Goal: Complete application form

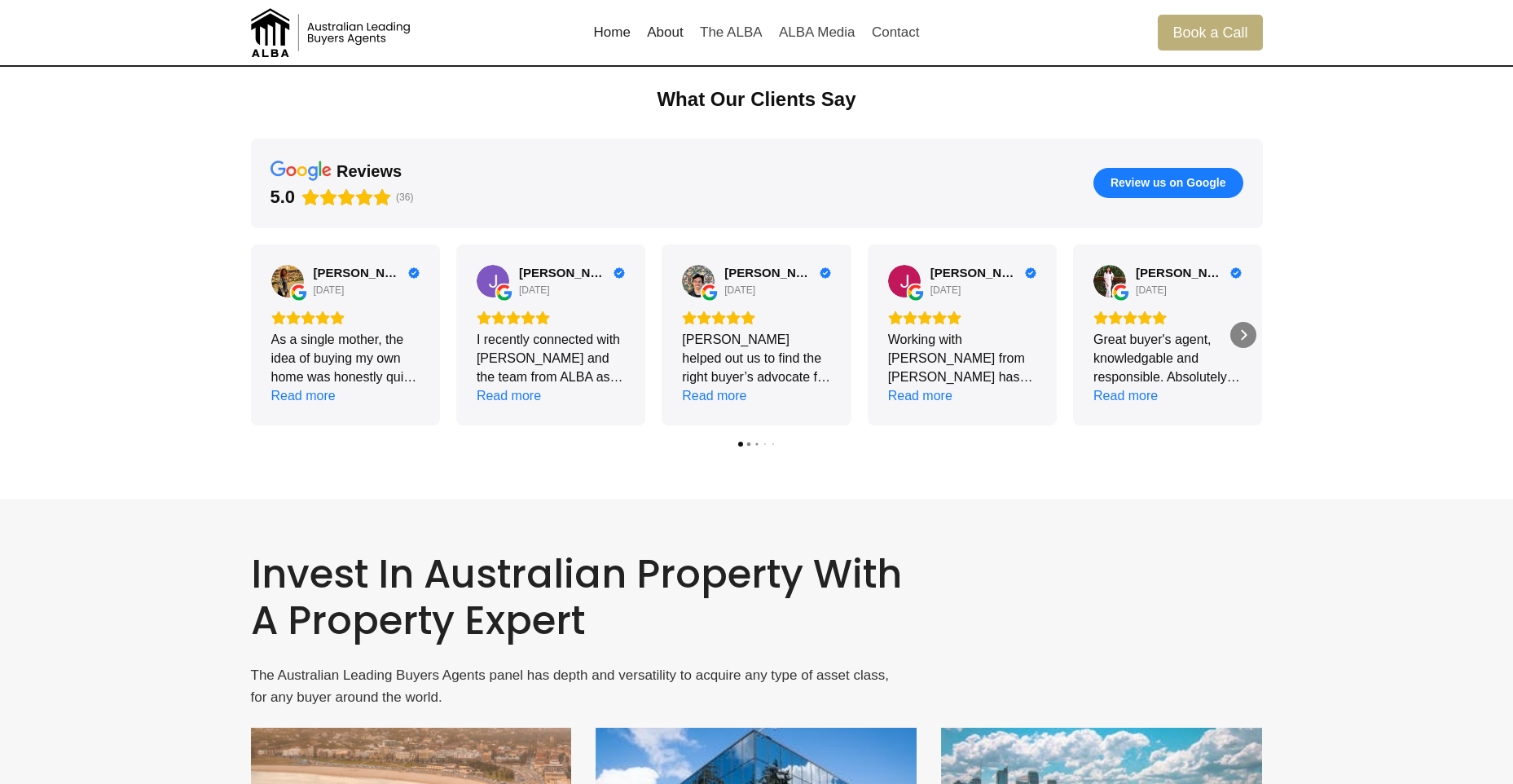
scroll to position [2277, 0]
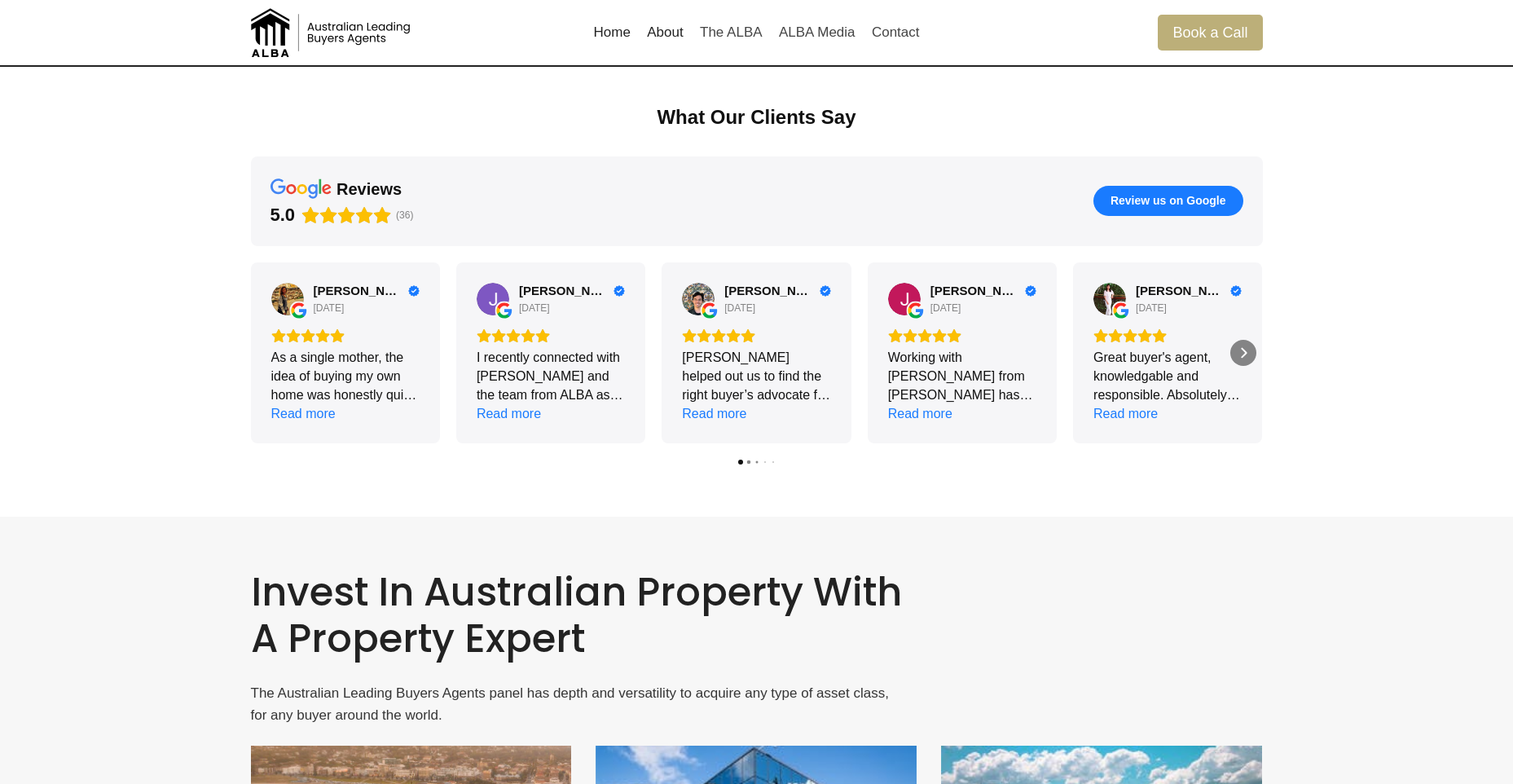
click at [663, 36] on link "About" at bounding box center [665, 33] width 53 height 39
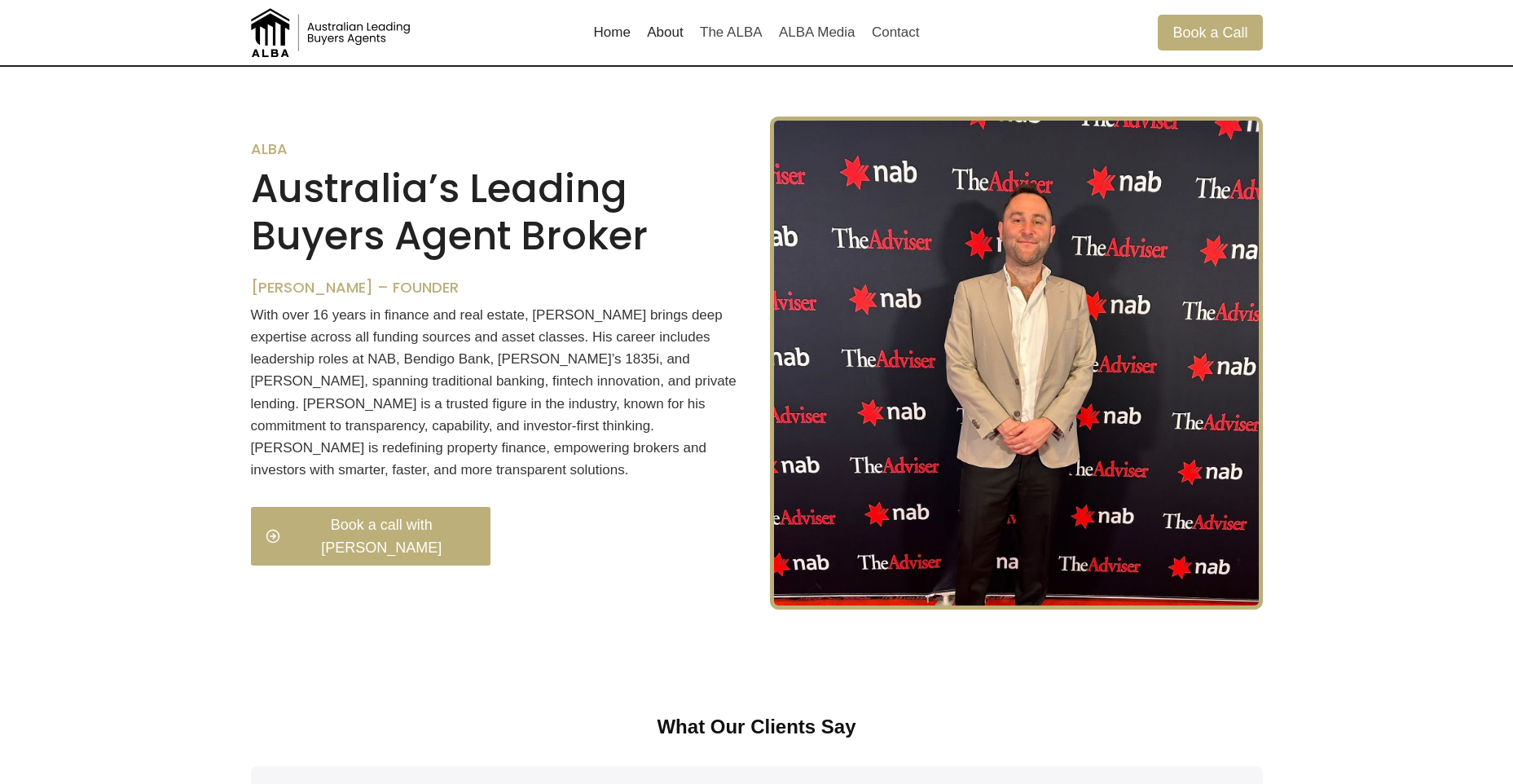
scroll to position [1665, 0]
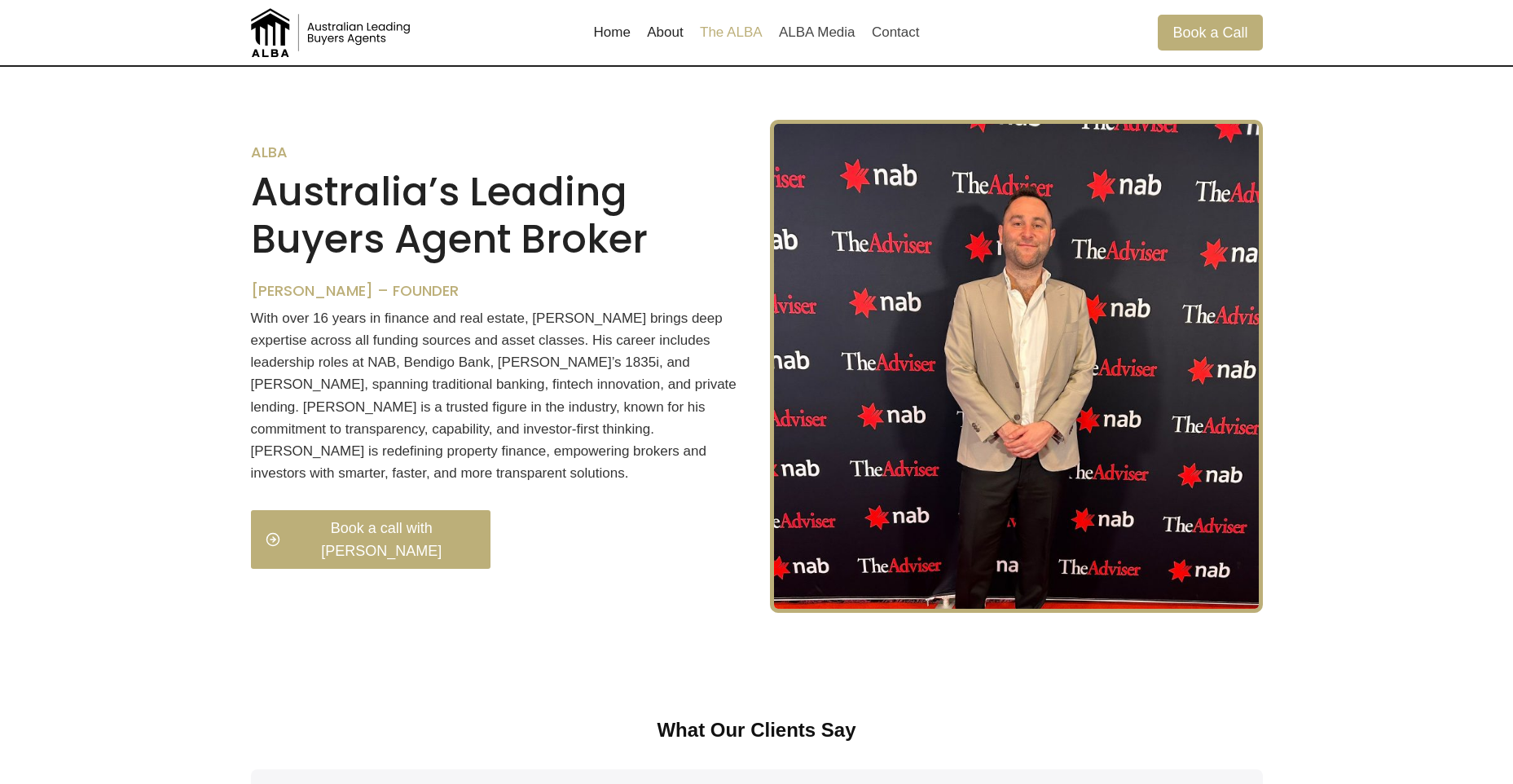
click at [751, 30] on link "The ALBA" at bounding box center [731, 33] width 79 height 39
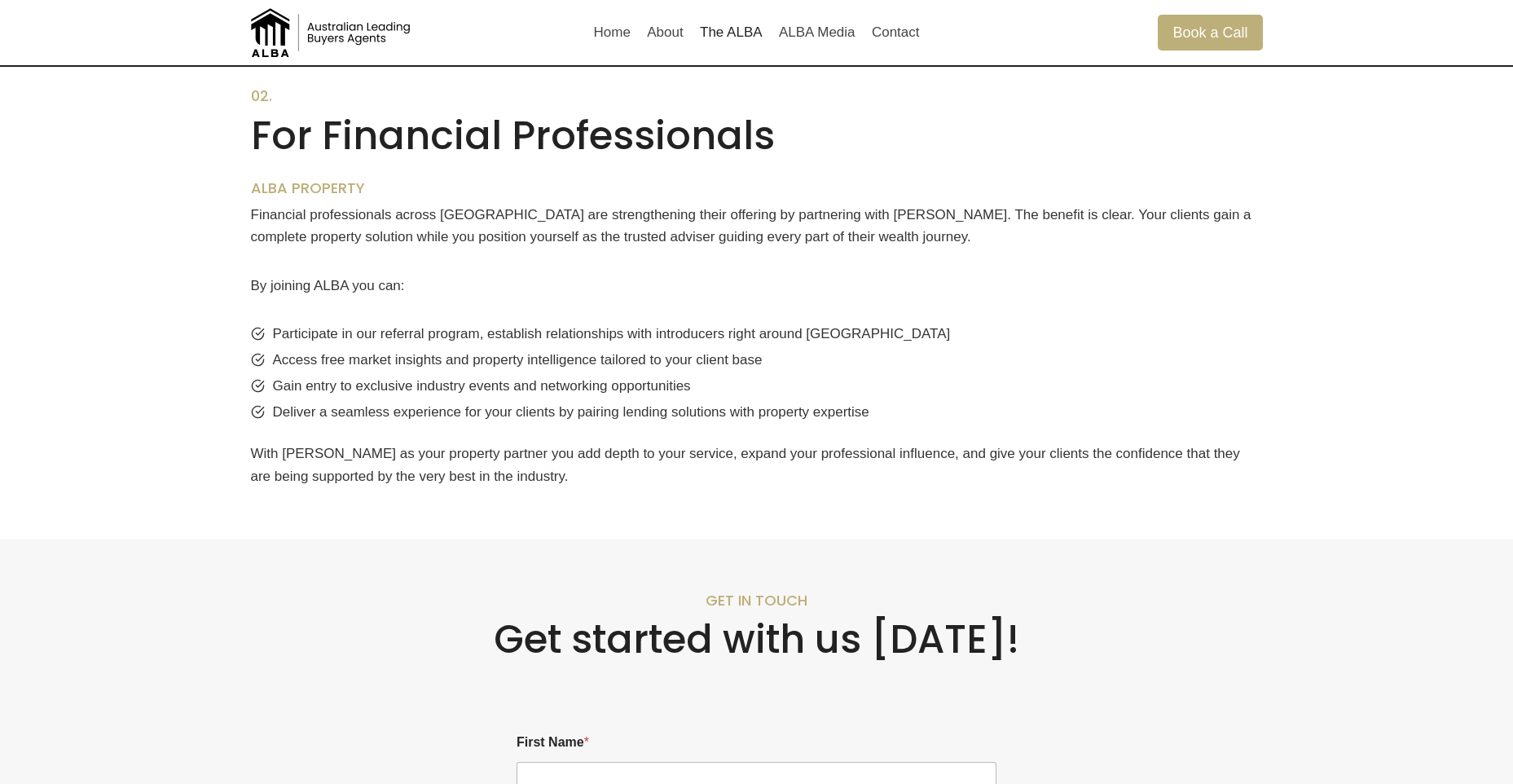
scroll to position [1059, 0]
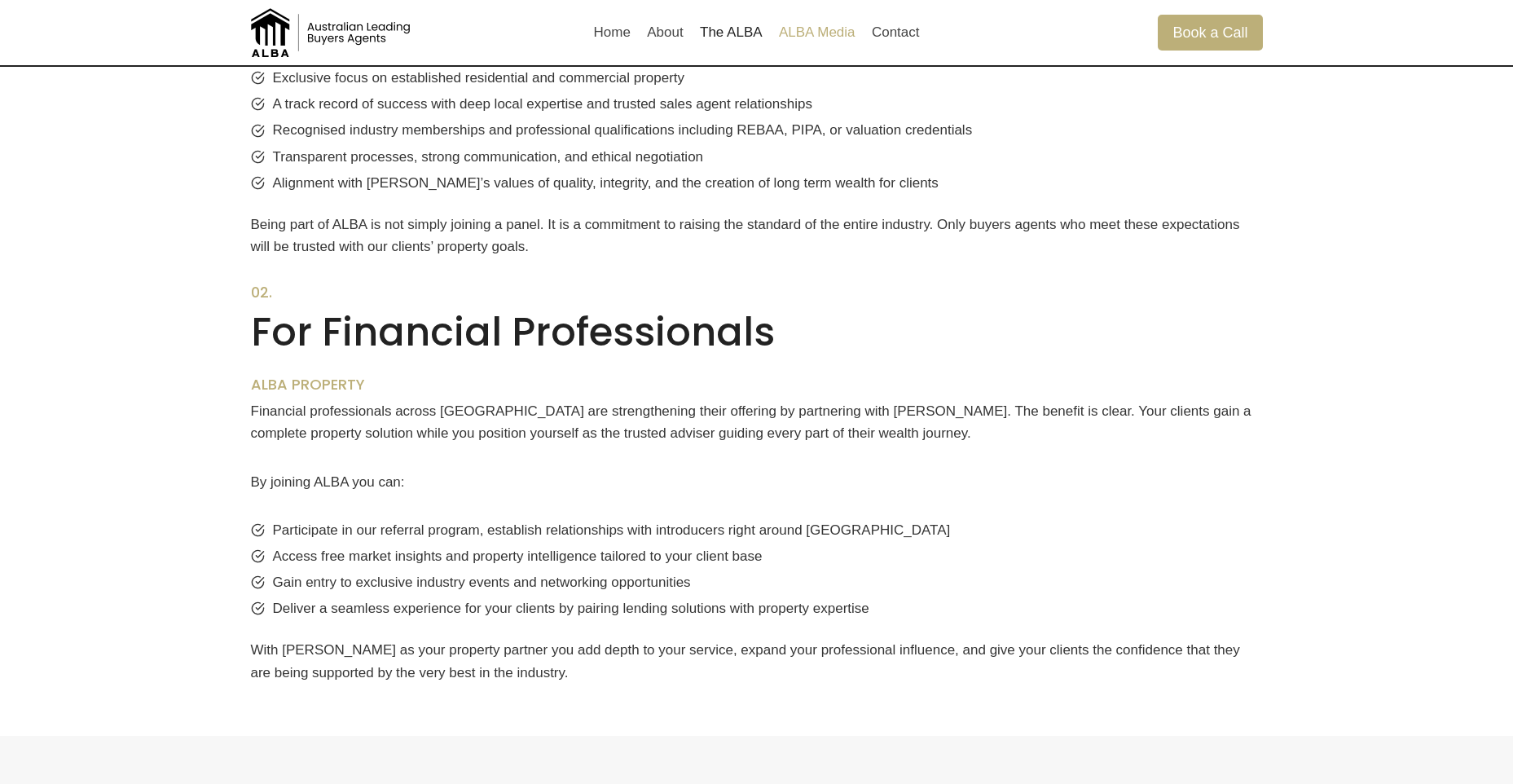
click at [802, 34] on link "ALBA Media" at bounding box center [817, 33] width 93 height 39
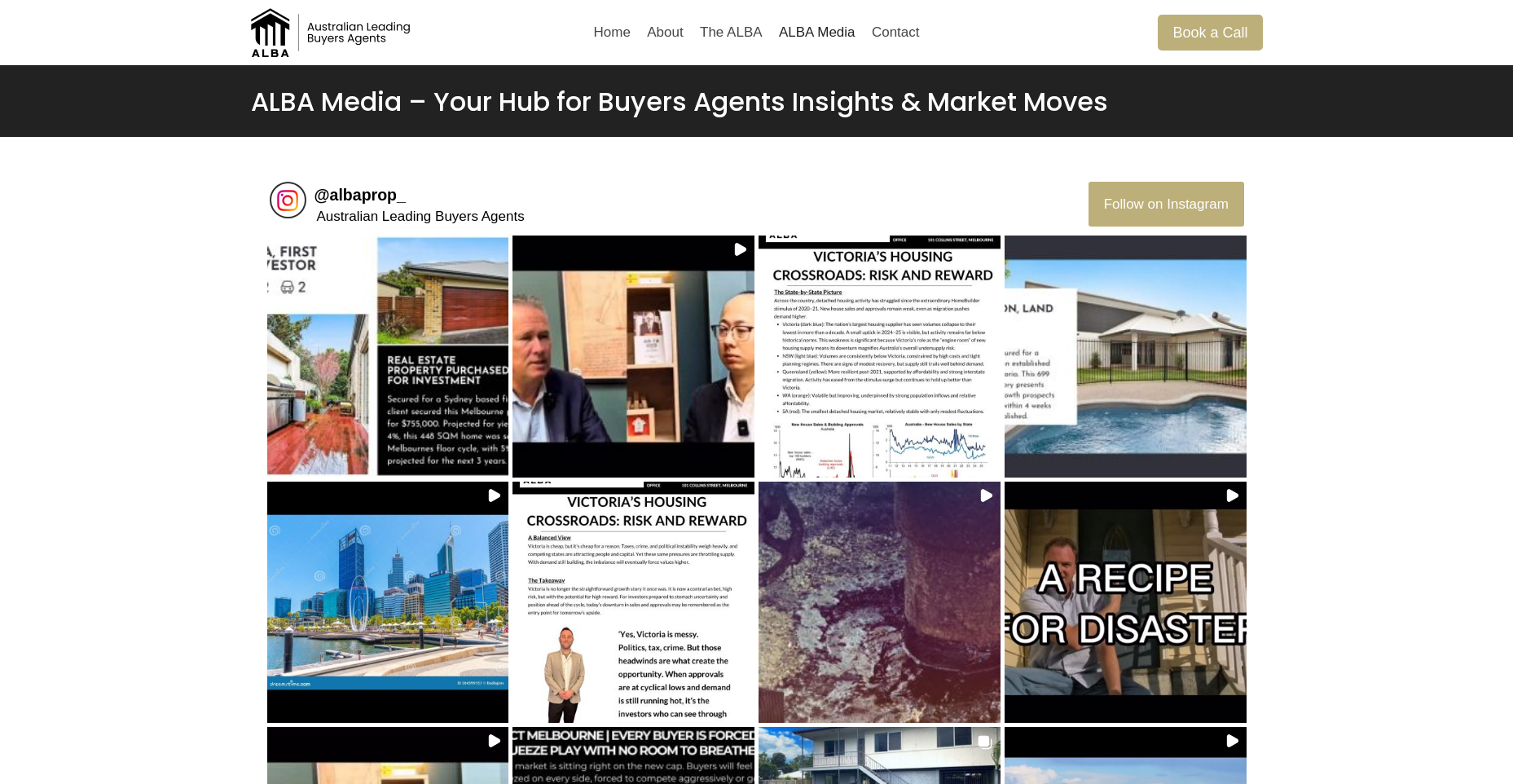
click at [1344, 320] on div "@ albaprop_ Australian Leading Buyers Agents Follow on Instagram Load More Posts" at bounding box center [756, 597] width 1513 height 922
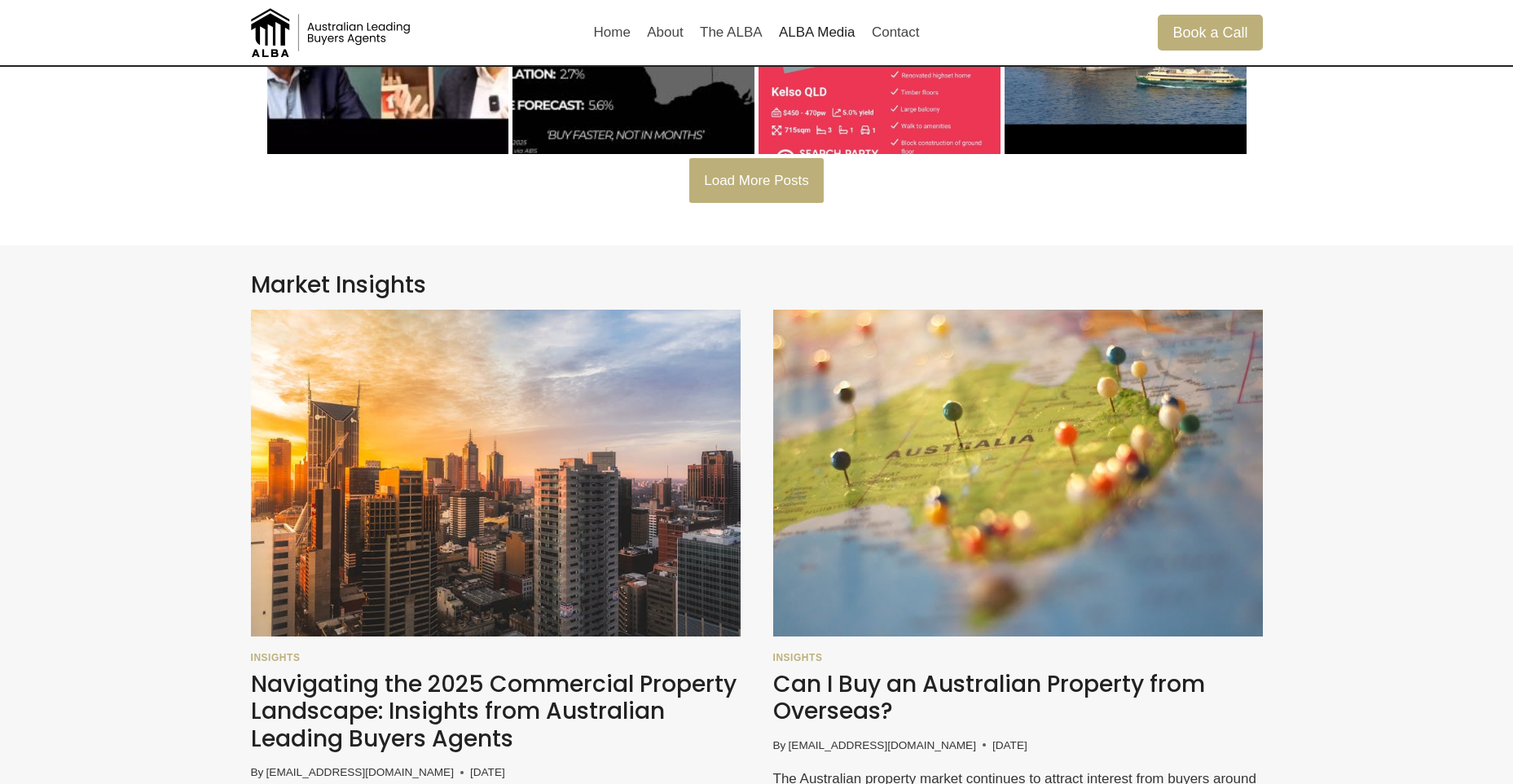
scroll to position [1140, 0]
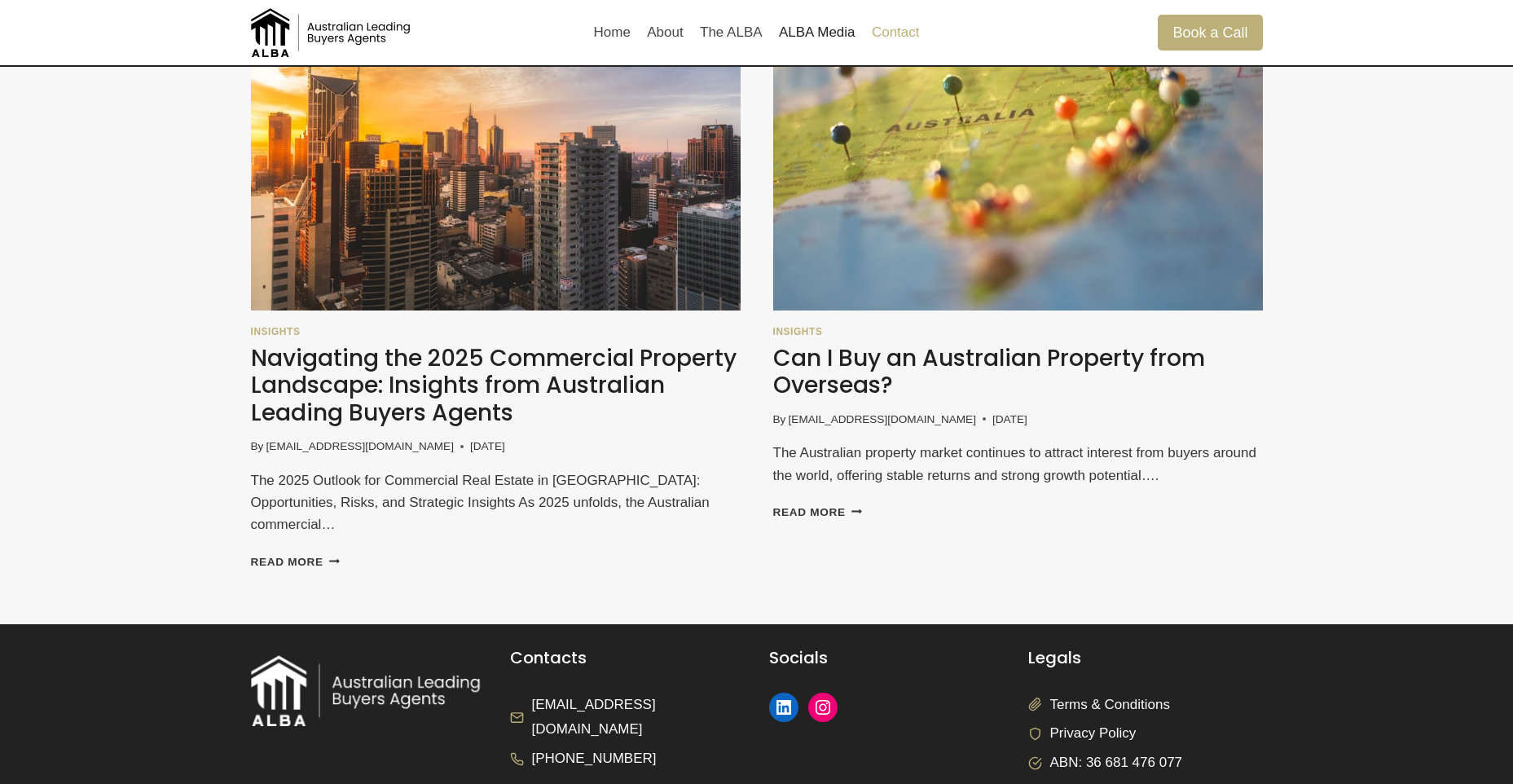
click at [881, 27] on link "Contact" at bounding box center [895, 33] width 64 height 39
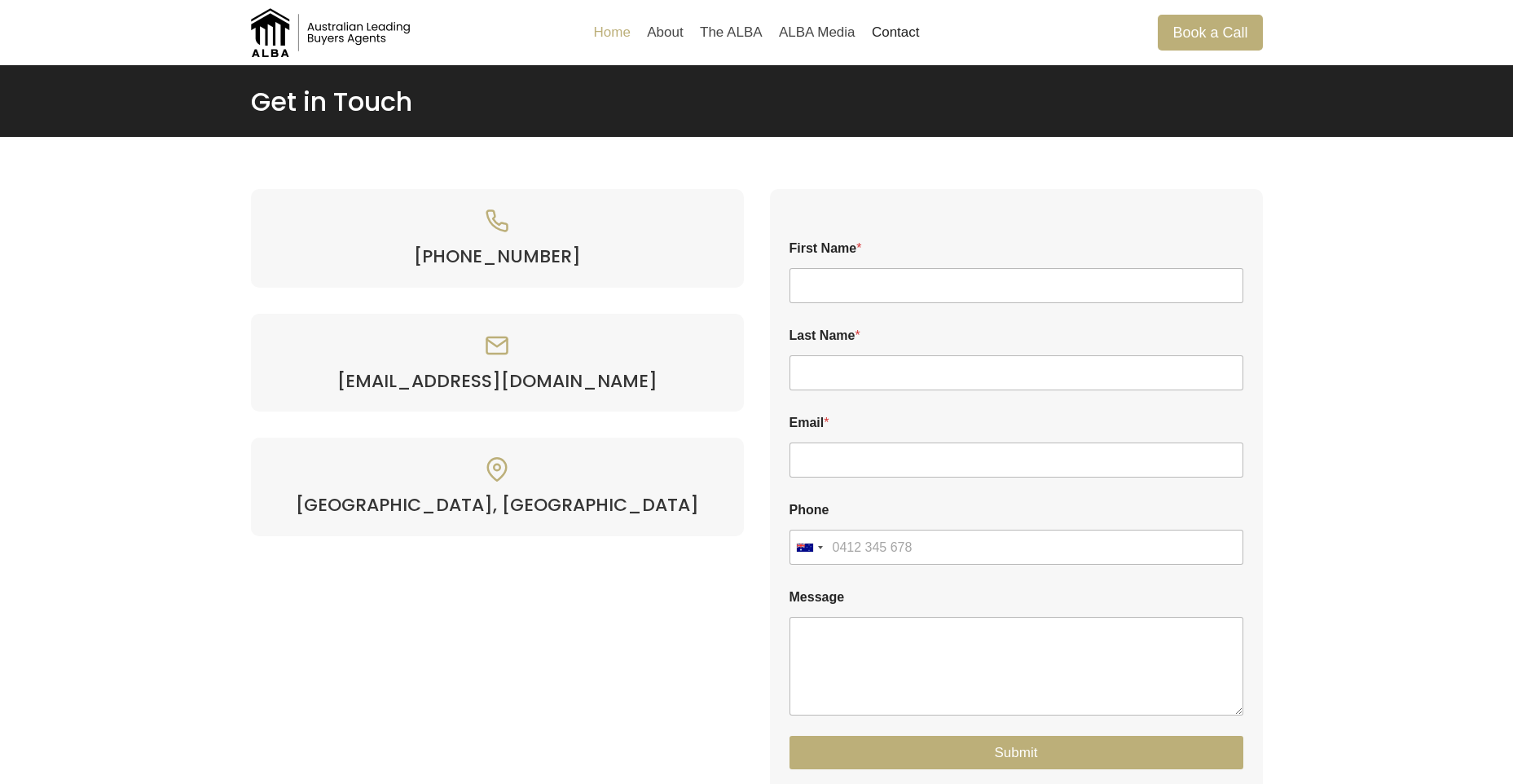
click at [609, 29] on link "Home" at bounding box center [612, 33] width 54 height 39
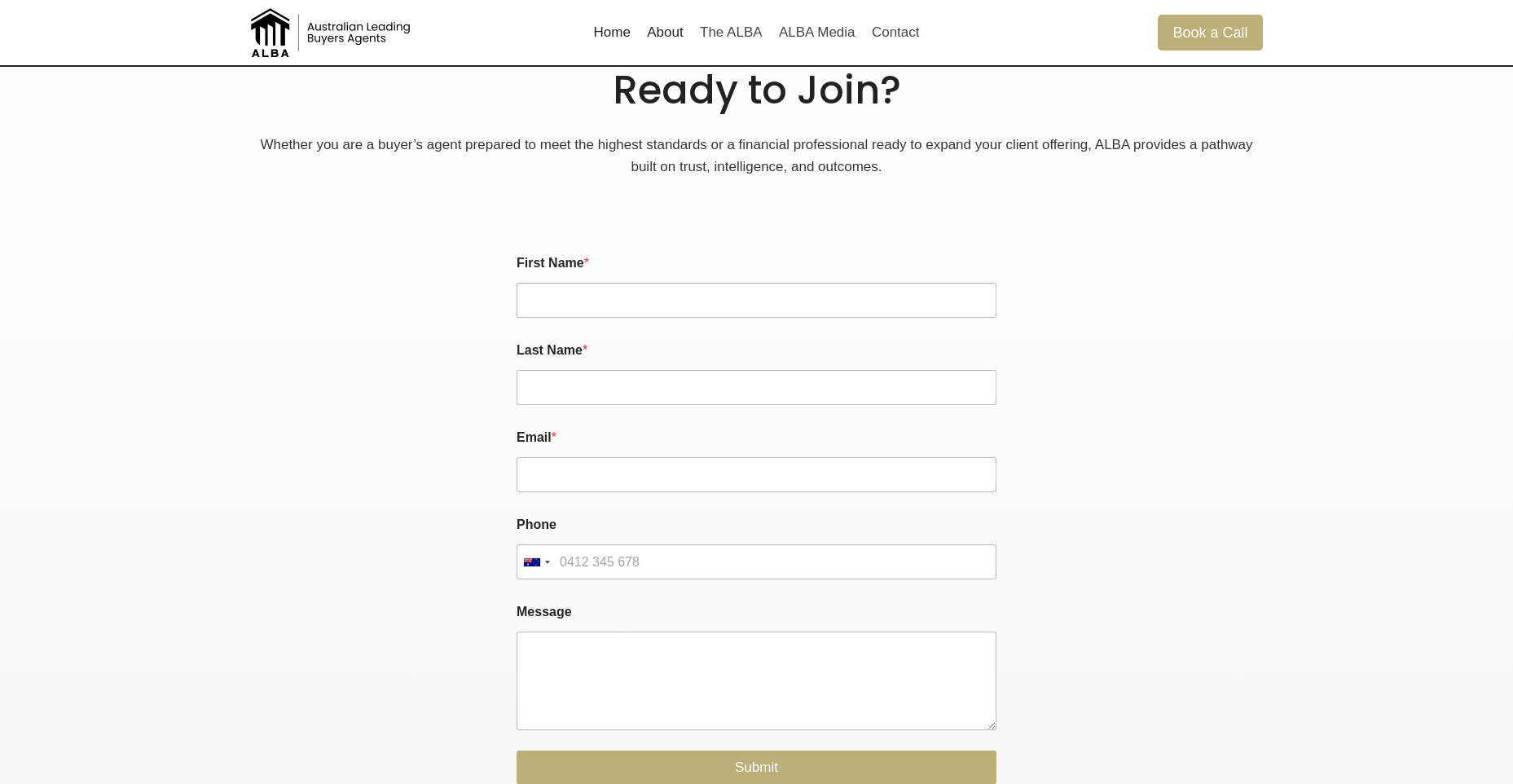
scroll to position [3092, 0]
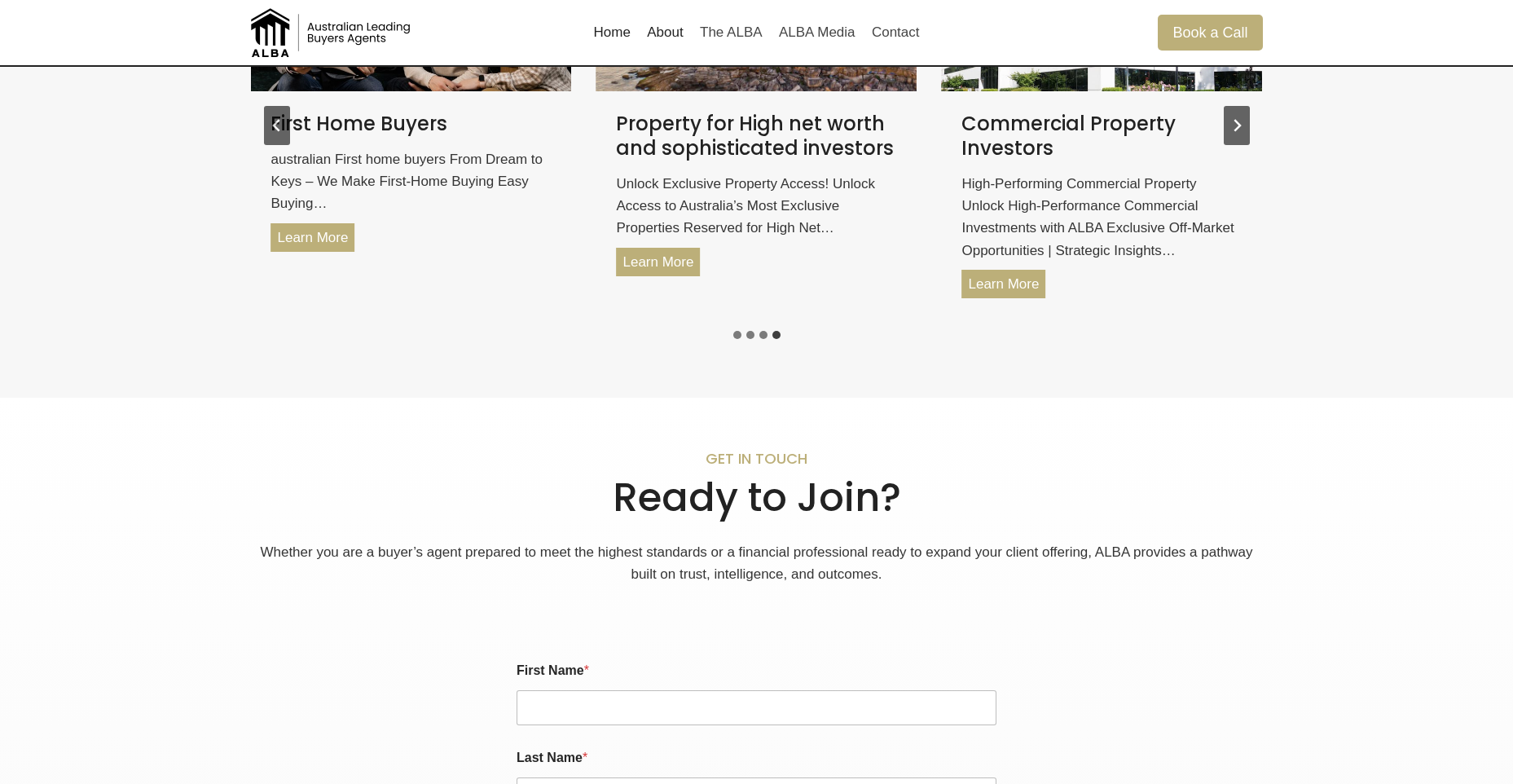
click at [680, 40] on link "About" at bounding box center [665, 33] width 53 height 39
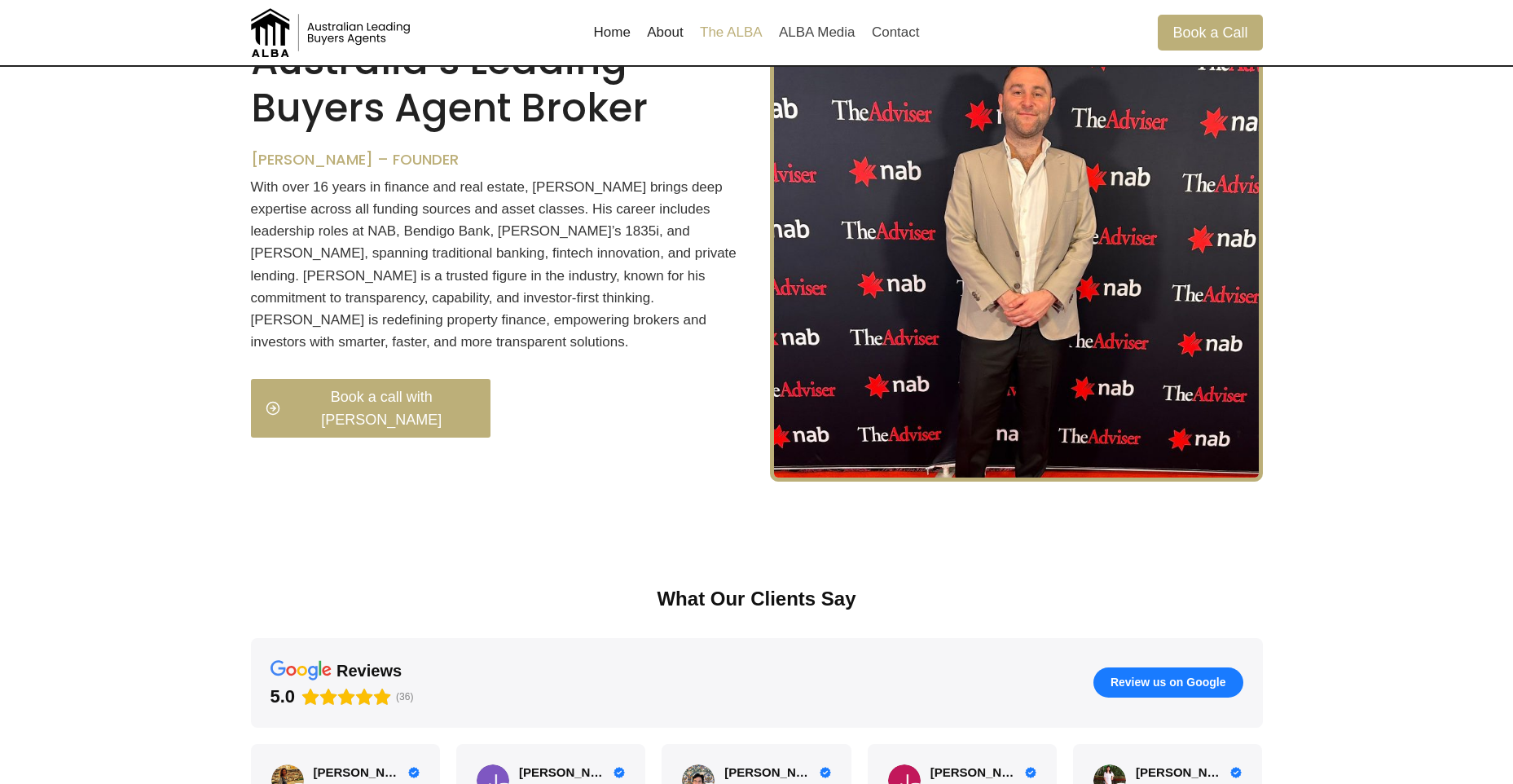
click at [730, 34] on link "The ALBA" at bounding box center [731, 33] width 79 height 39
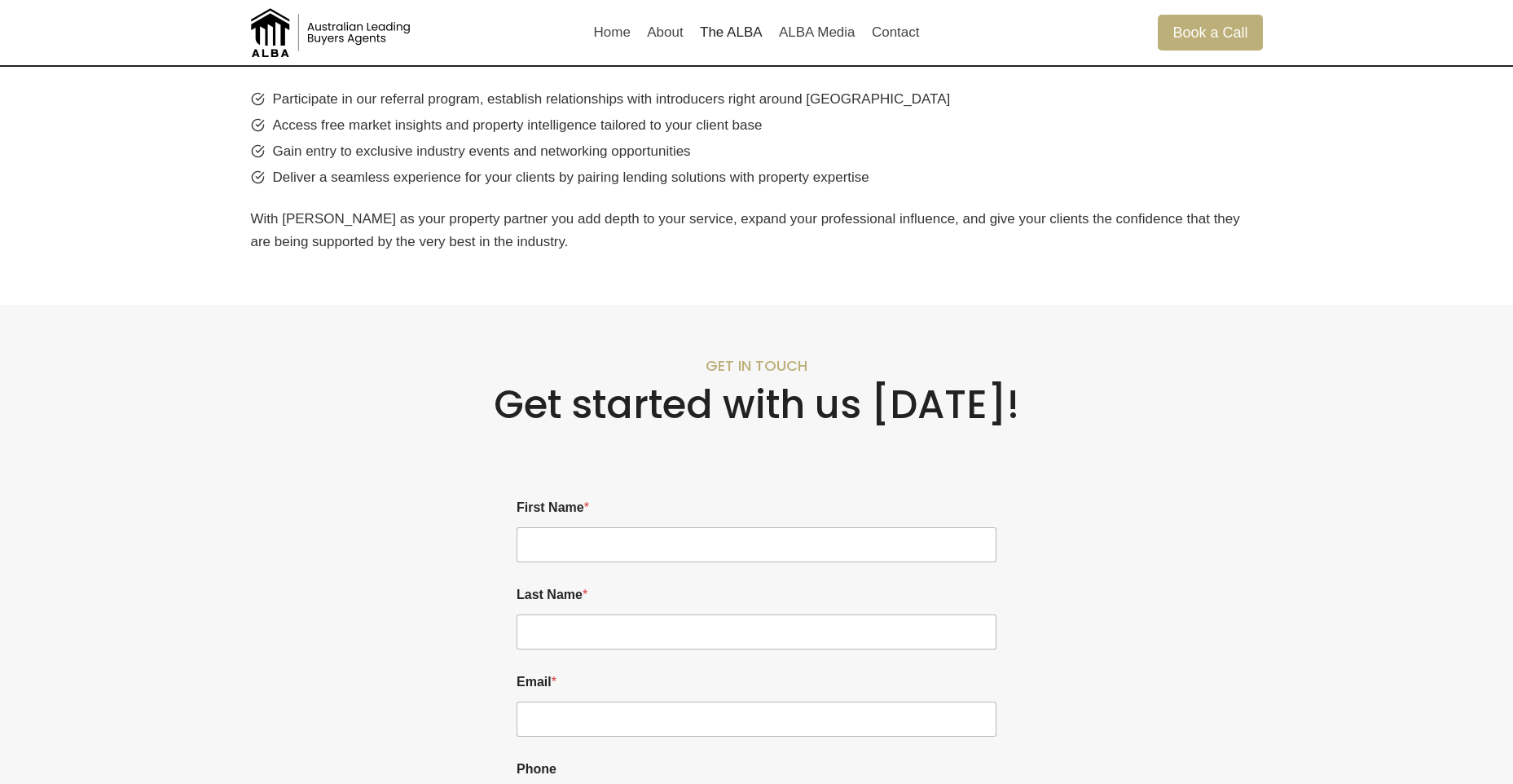
scroll to position [1164, 0]
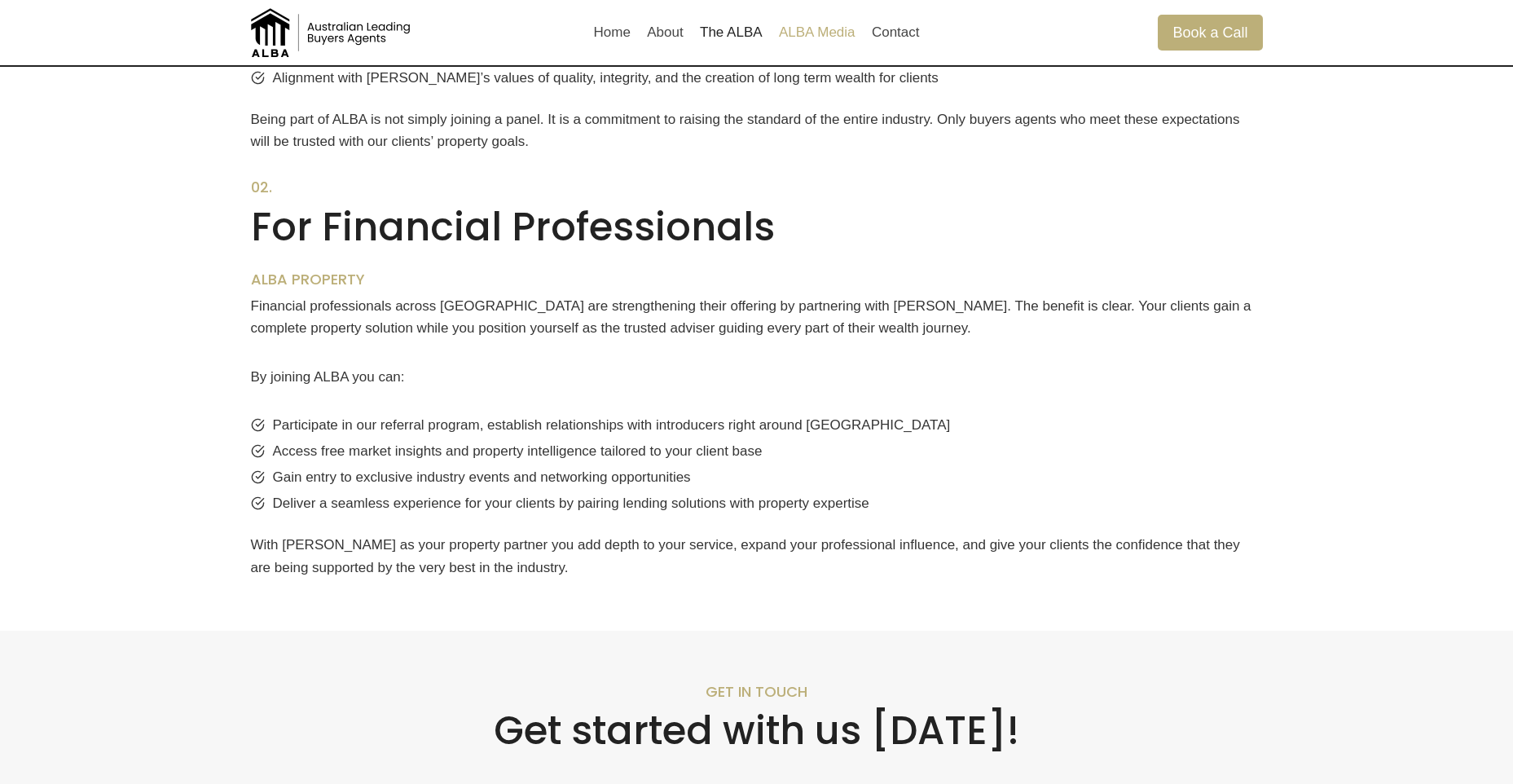
click at [812, 18] on link "ALBA Media" at bounding box center [817, 33] width 93 height 39
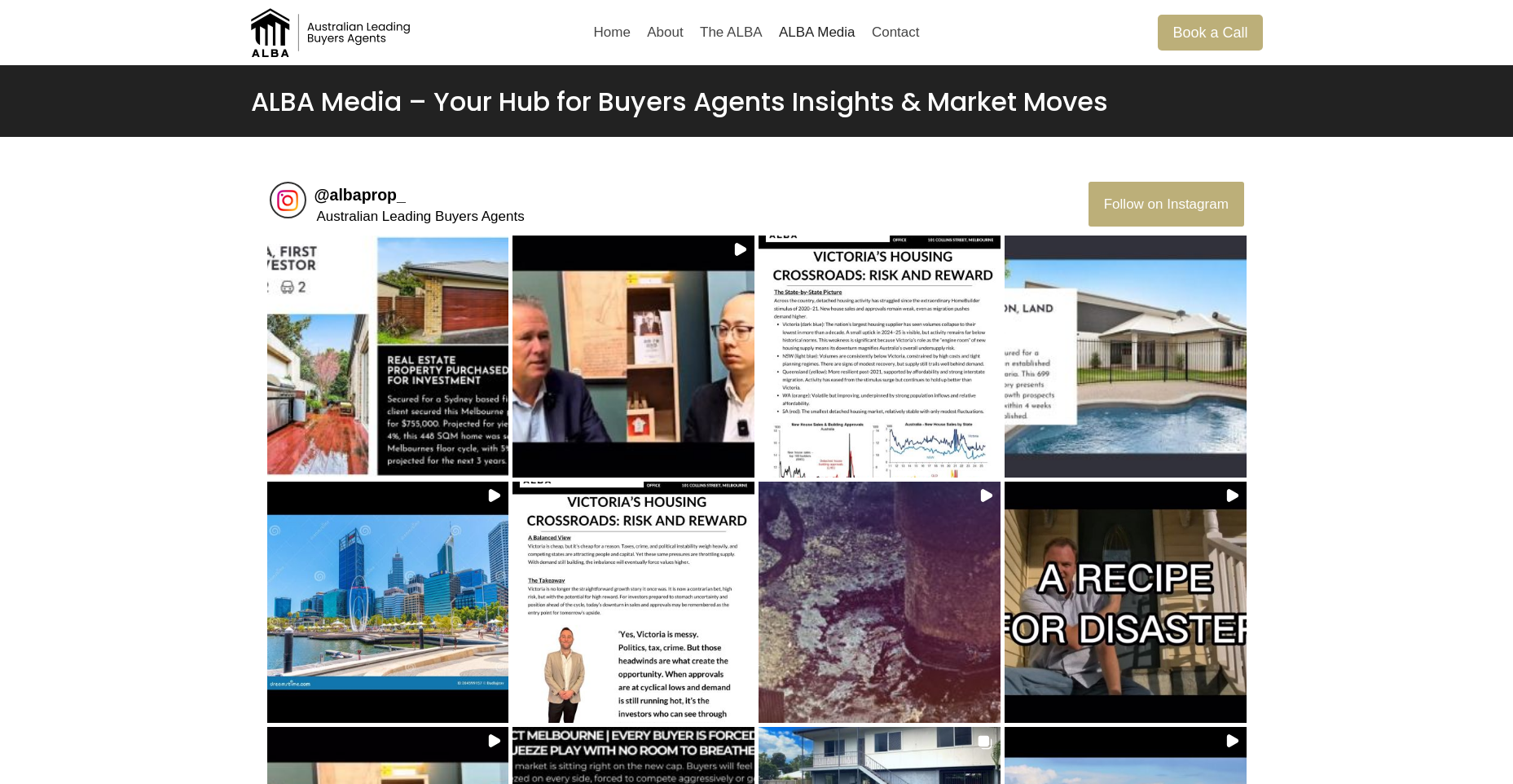
click at [1427, 333] on div "@ albaprop_ Australian Leading Buyers Agents Follow on Instagram Load More Posts" at bounding box center [756, 597] width 1513 height 922
click at [1379, 317] on div "@ albaprop_ Australian Leading Buyers Agents Follow on Instagram Load More Posts" at bounding box center [756, 597] width 1513 height 922
click at [610, 41] on link "Home" at bounding box center [612, 33] width 54 height 39
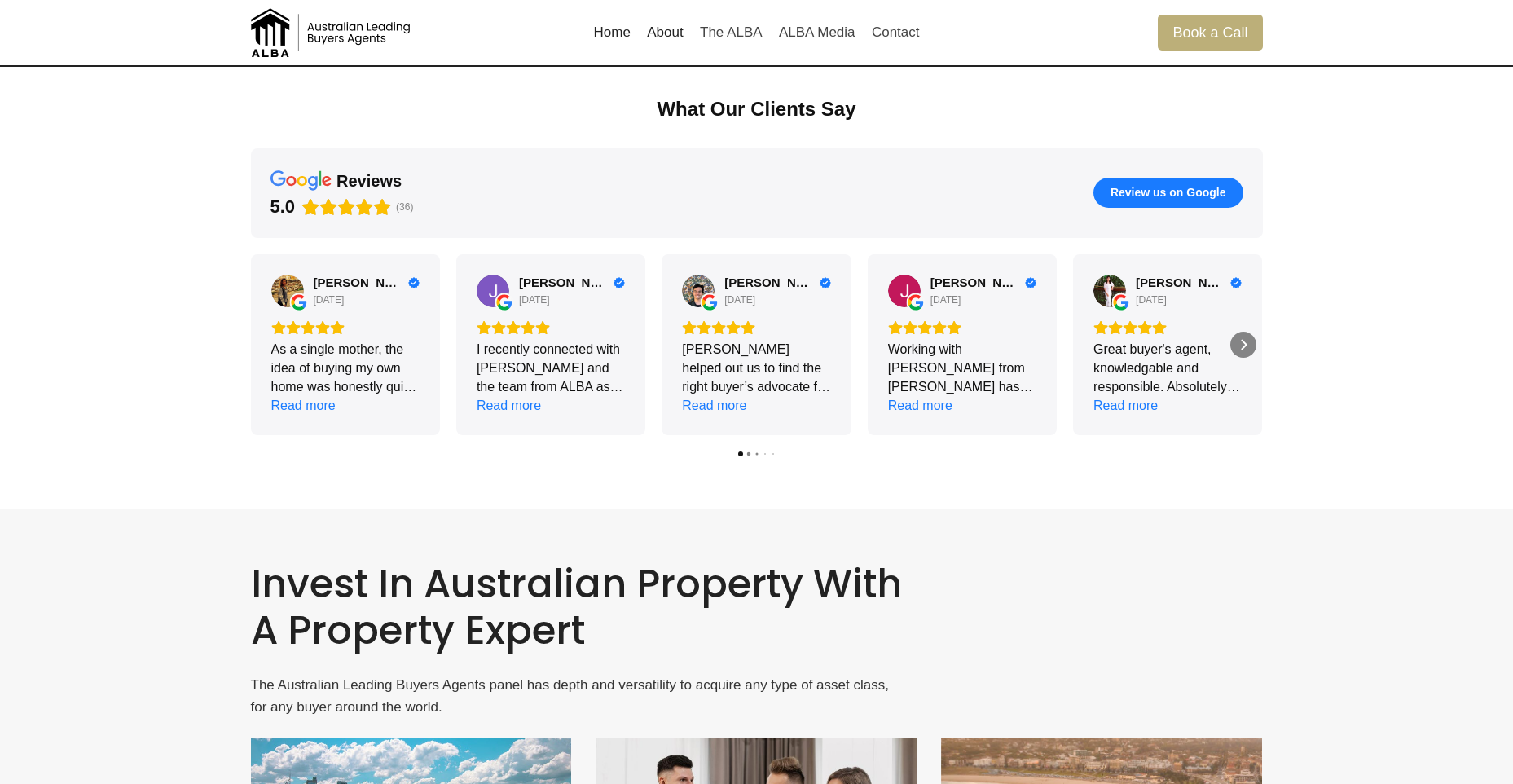
scroll to position [2688, 0]
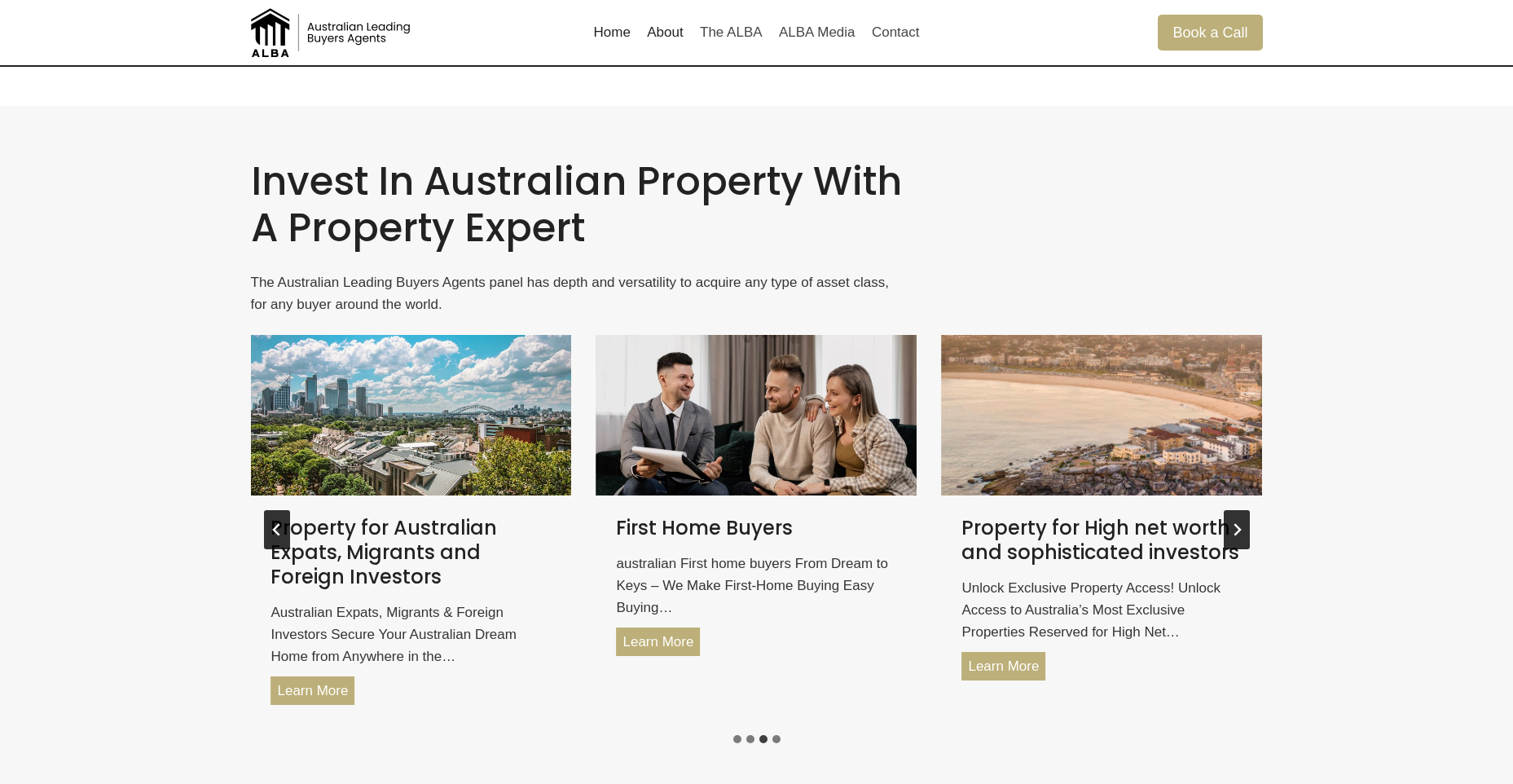
click at [1235, 522] on button "Next slide" at bounding box center [1236, 529] width 26 height 39
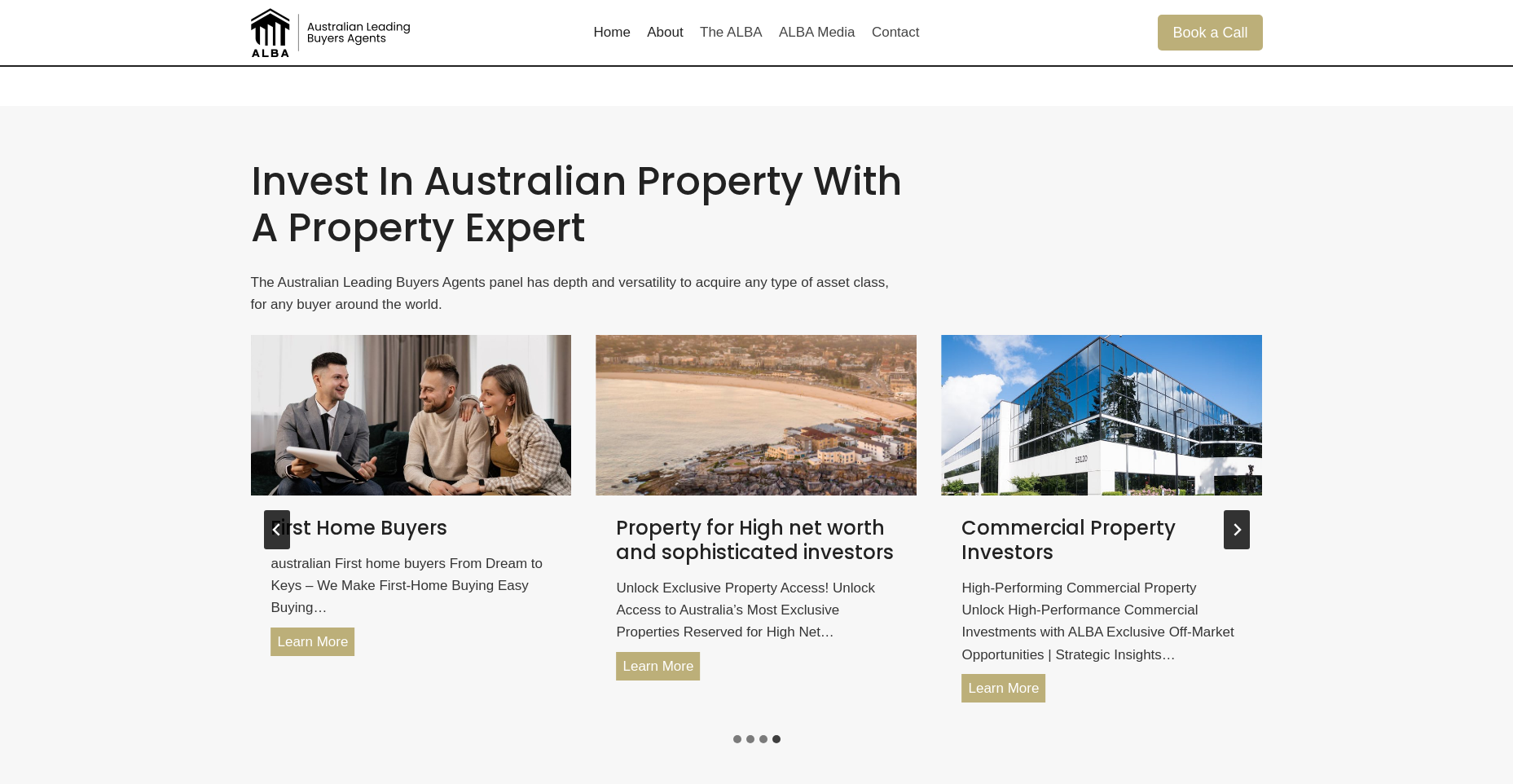
click at [1235, 522] on button "Go to first slide" at bounding box center [1236, 529] width 26 height 39
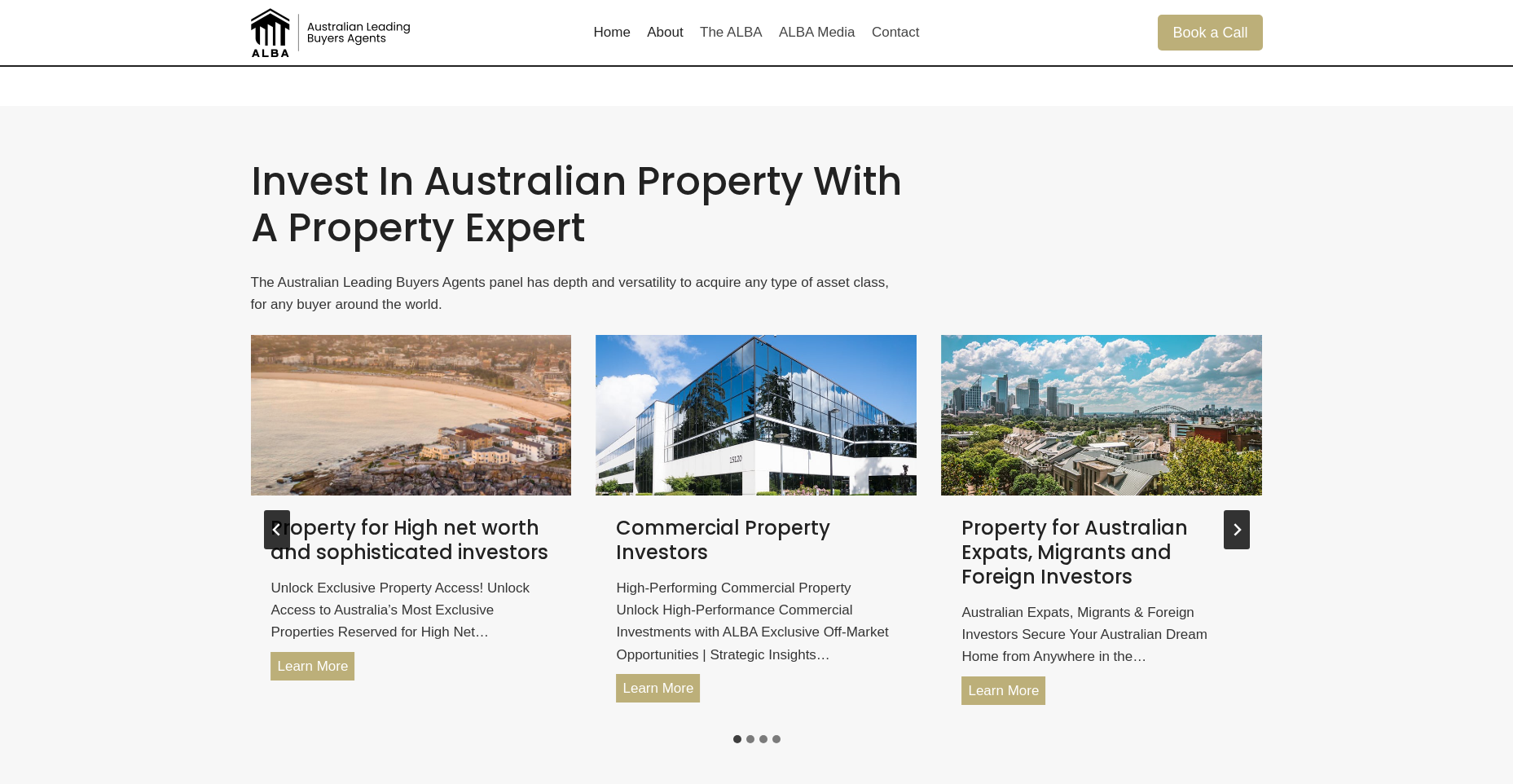
click at [1246, 529] on button "Next slide" at bounding box center [1236, 529] width 26 height 39
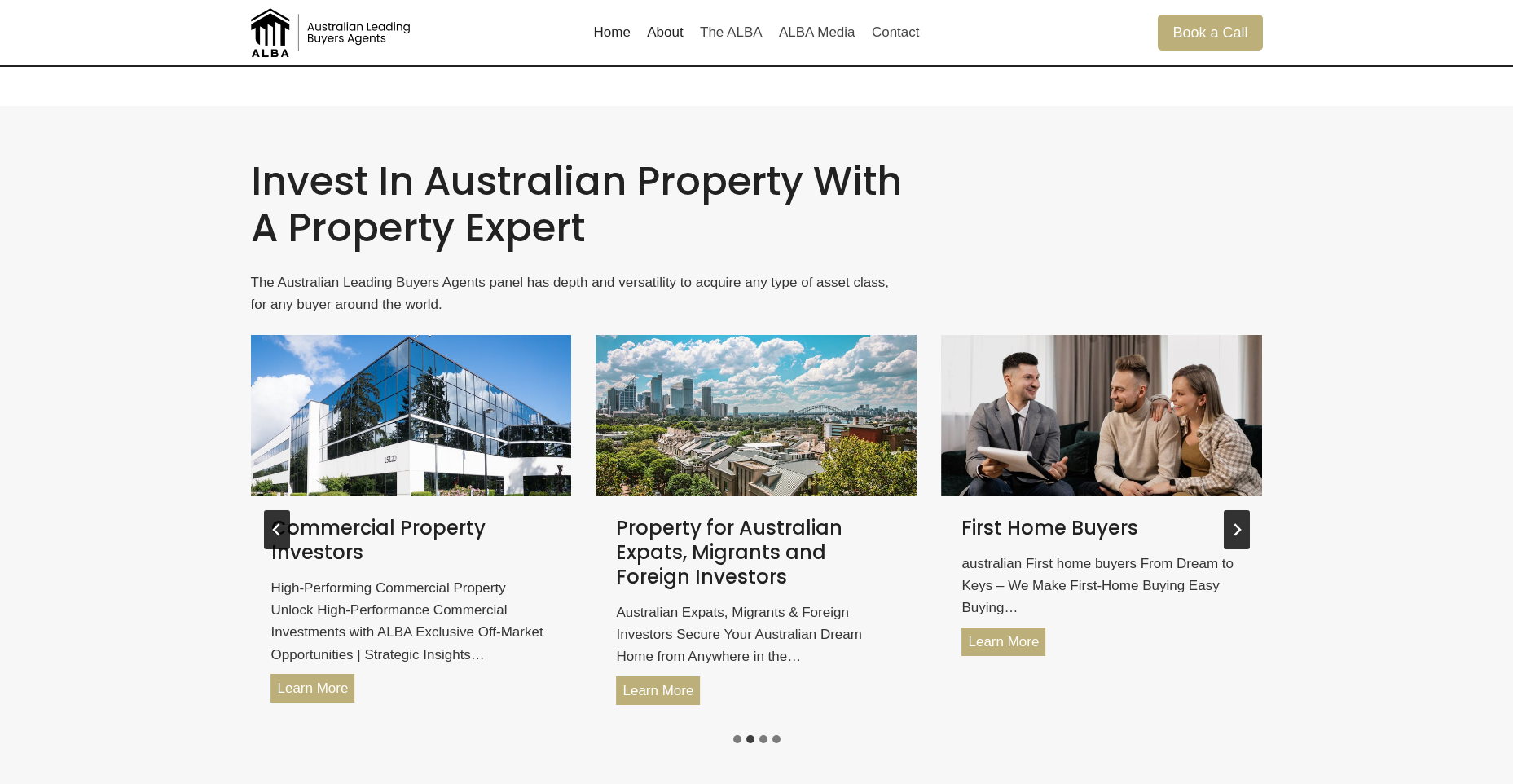
click at [1246, 529] on button "Next slide" at bounding box center [1236, 529] width 26 height 39
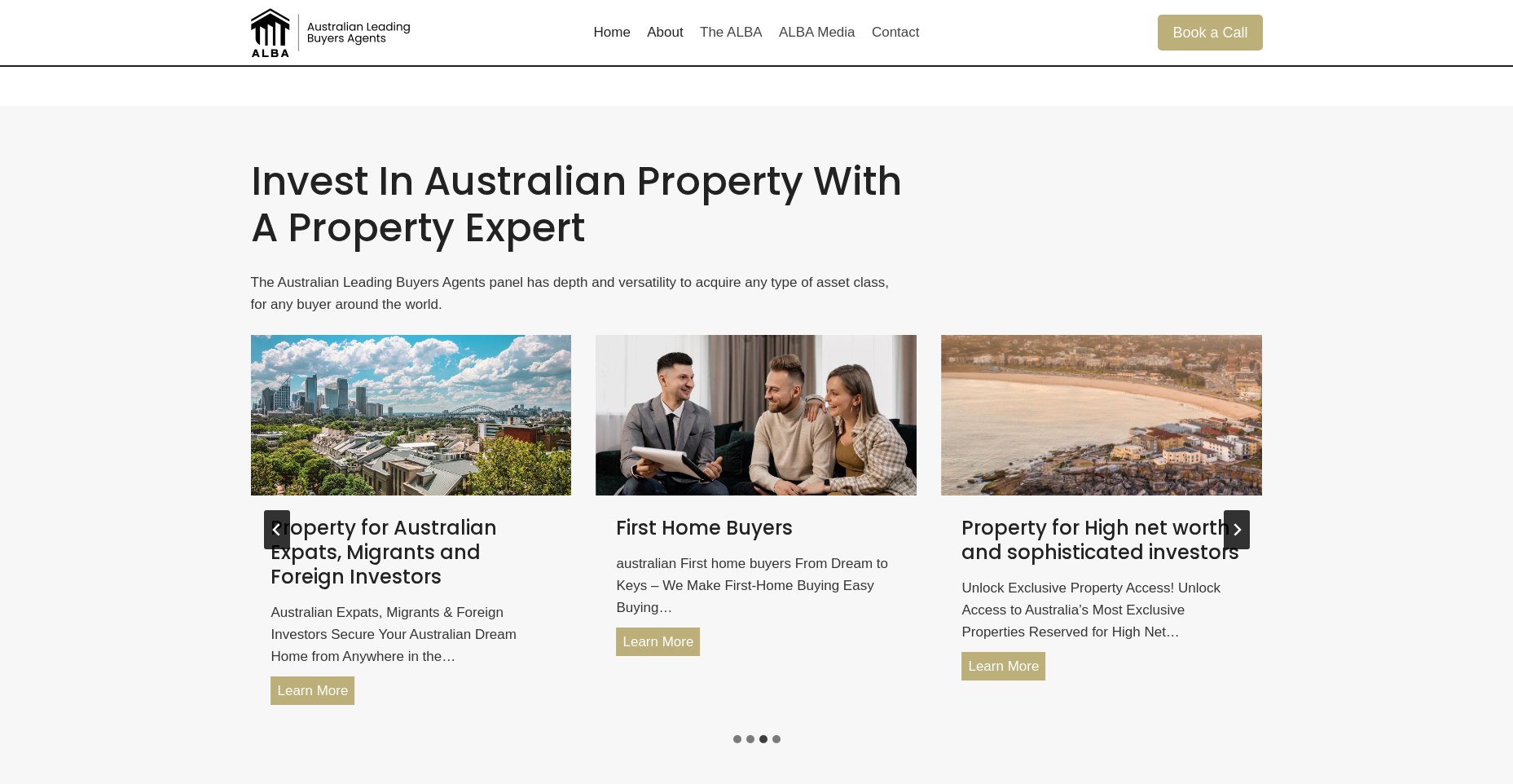
click at [1246, 529] on button "Next slide" at bounding box center [1236, 529] width 26 height 39
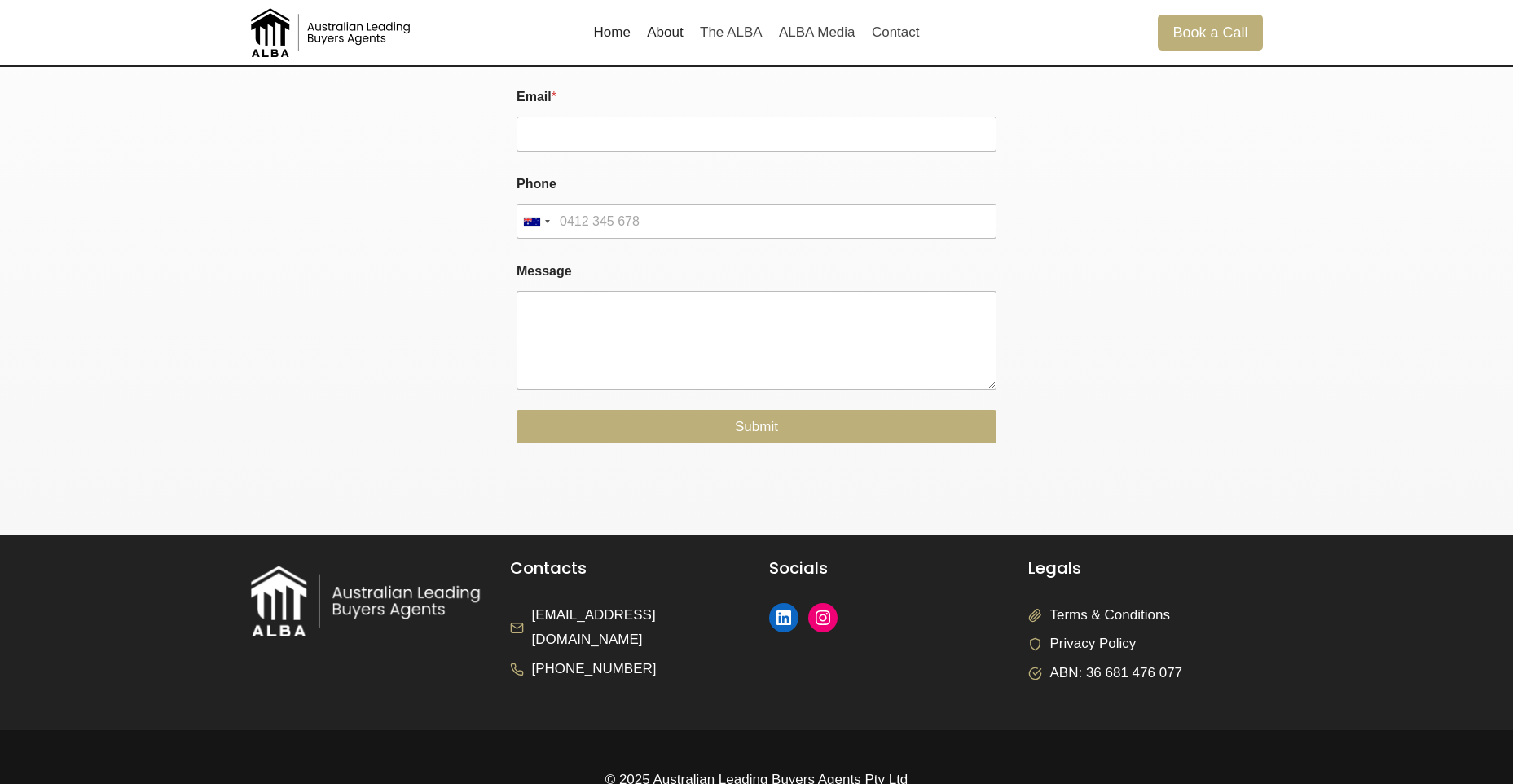
scroll to position [3907, 0]
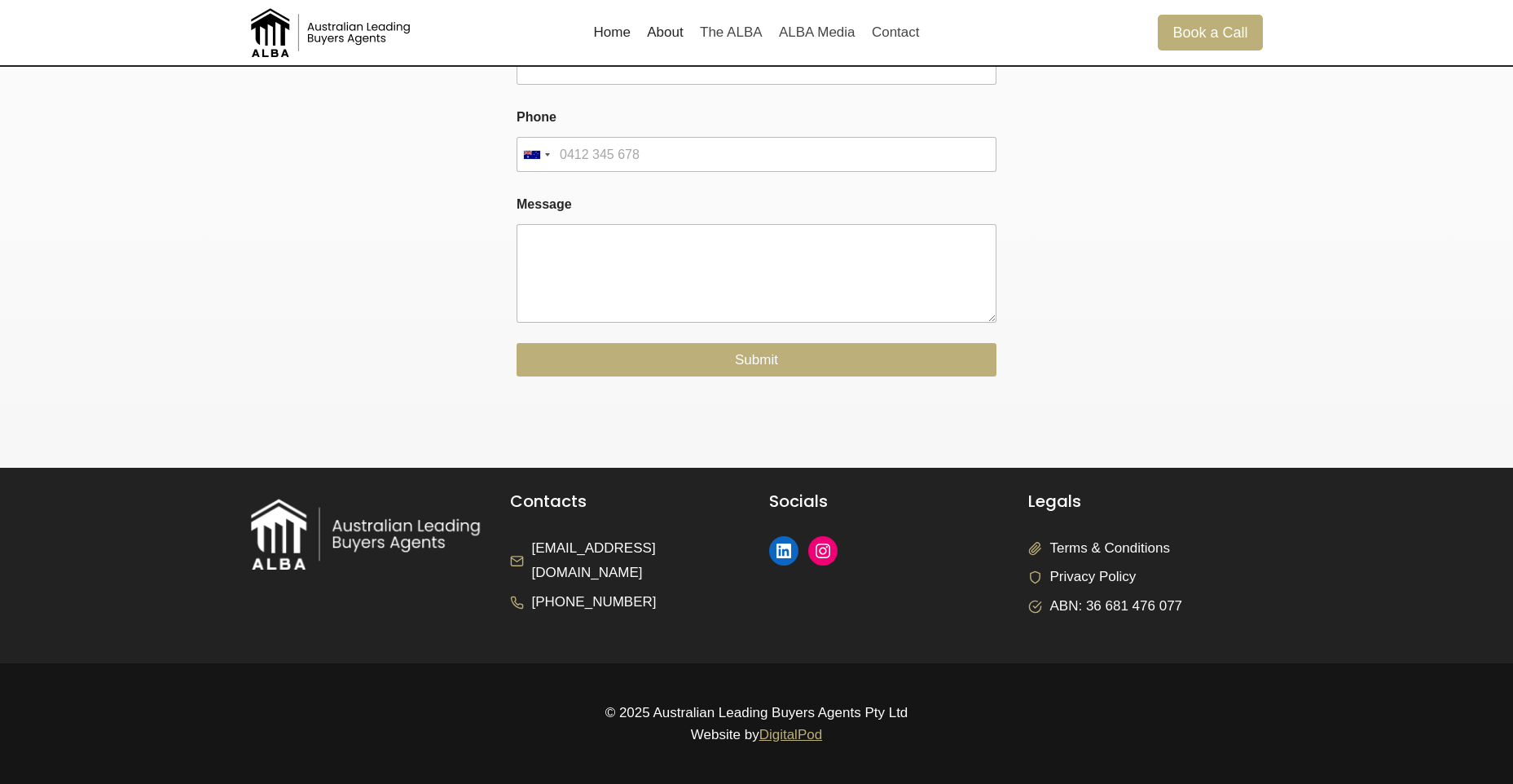
click at [1095, 580] on span "Privacy Policy" at bounding box center [1094, 577] width 86 height 25
drag, startPoint x: 1103, startPoint y: 580, endPoint x: 1074, endPoint y: 584, distance: 29.3
click at [1074, 584] on span "Privacy Policy" at bounding box center [1094, 577] width 86 height 25
drag, startPoint x: 1074, startPoint y: 584, endPoint x: 1259, endPoint y: 527, distance: 193.6
click at [1259, 527] on div "Legals Terms & Conditions Privacy Policy ABN: 36 681 476 077" at bounding box center [1145, 565] width 235 height 146
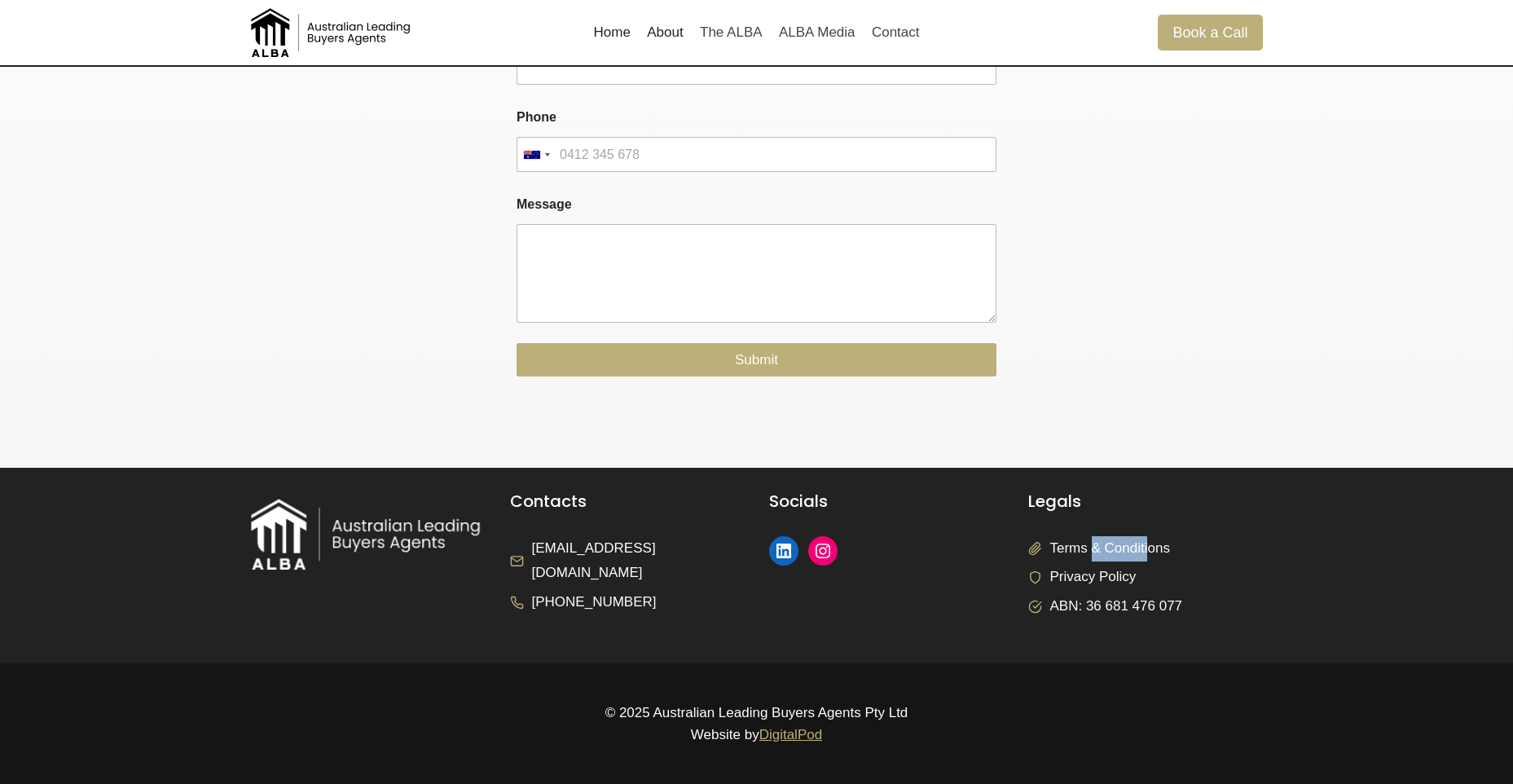
drag, startPoint x: 1150, startPoint y: 549, endPoint x: 1089, endPoint y: 551, distance: 61.0
click at [1089, 551] on span "Terms & Conditions" at bounding box center [1110, 549] width 120 height 25
drag, startPoint x: 1089, startPoint y: 551, endPoint x: 1062, endPoint y: 549, distance: 27.1
click at [1062, 549] on span "Terms & Conditions" at bounding box center [1110, 549] width 120 height 25
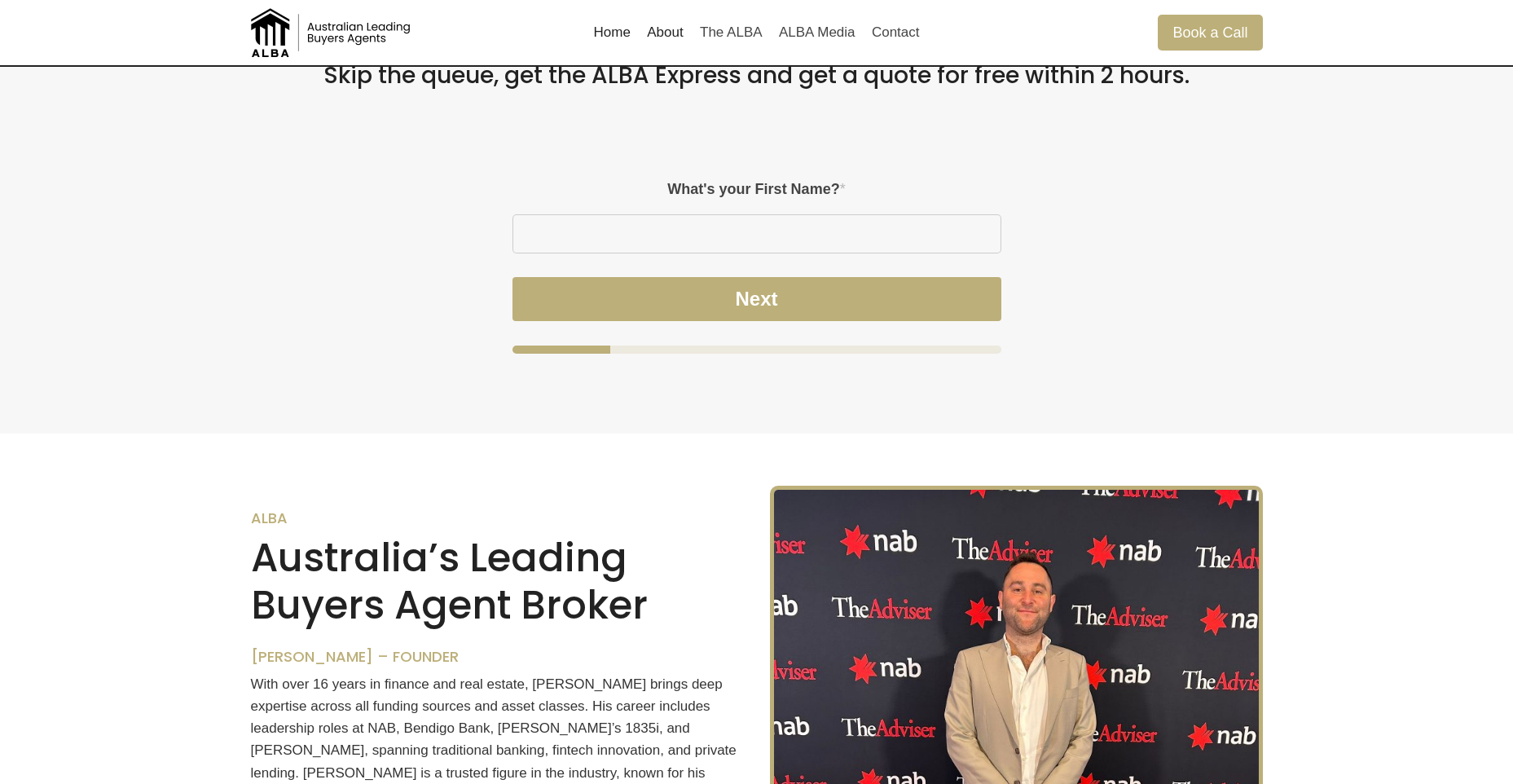
scroll to position [1300, 0]
click at [724, 233] on input "What's your First Name? *" at bounding box center [756, 233] width 487 height 37
type input "Tom"
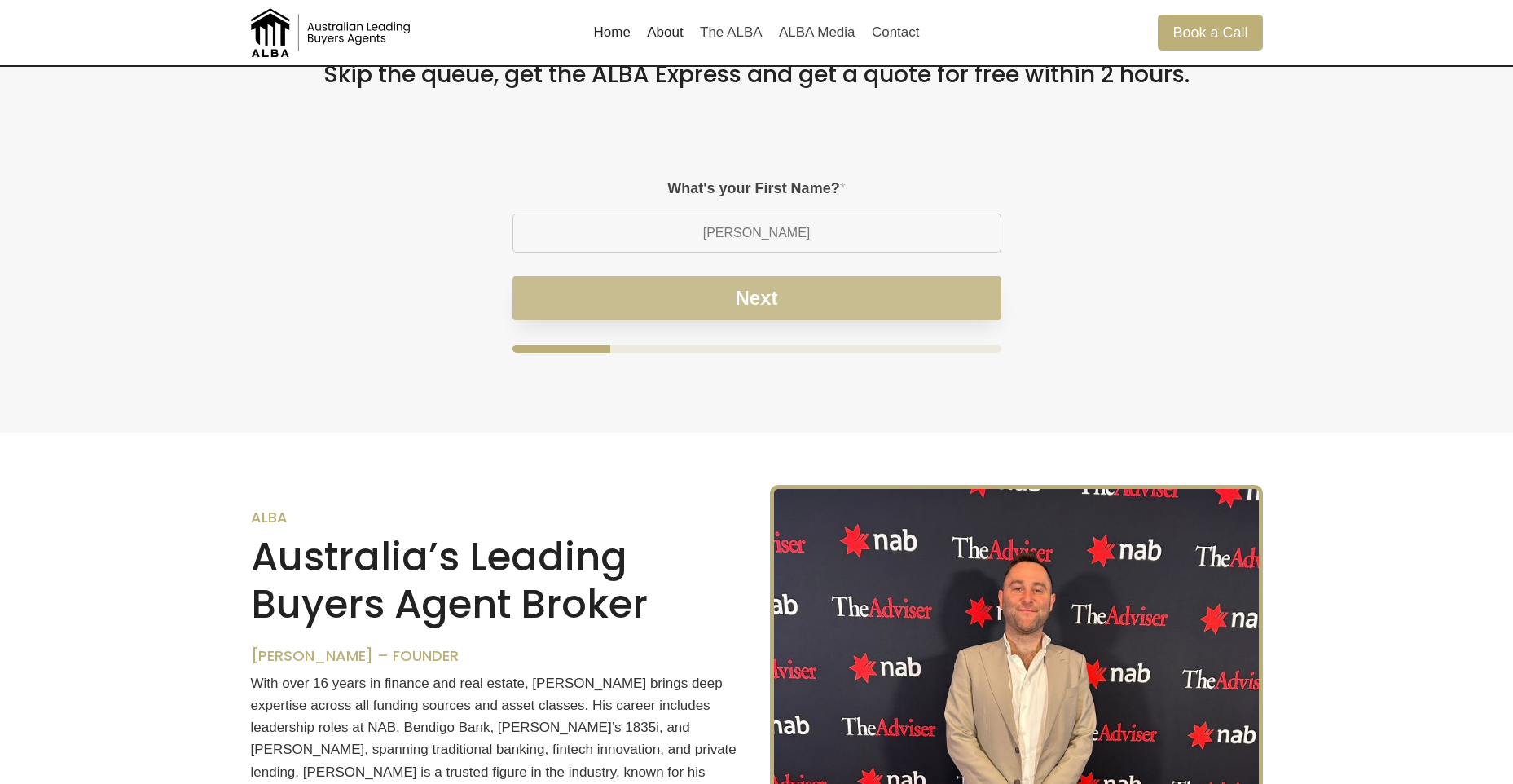
click at [730, 304] on button "Next" at bounding box center [756, 298] width 489 height 44
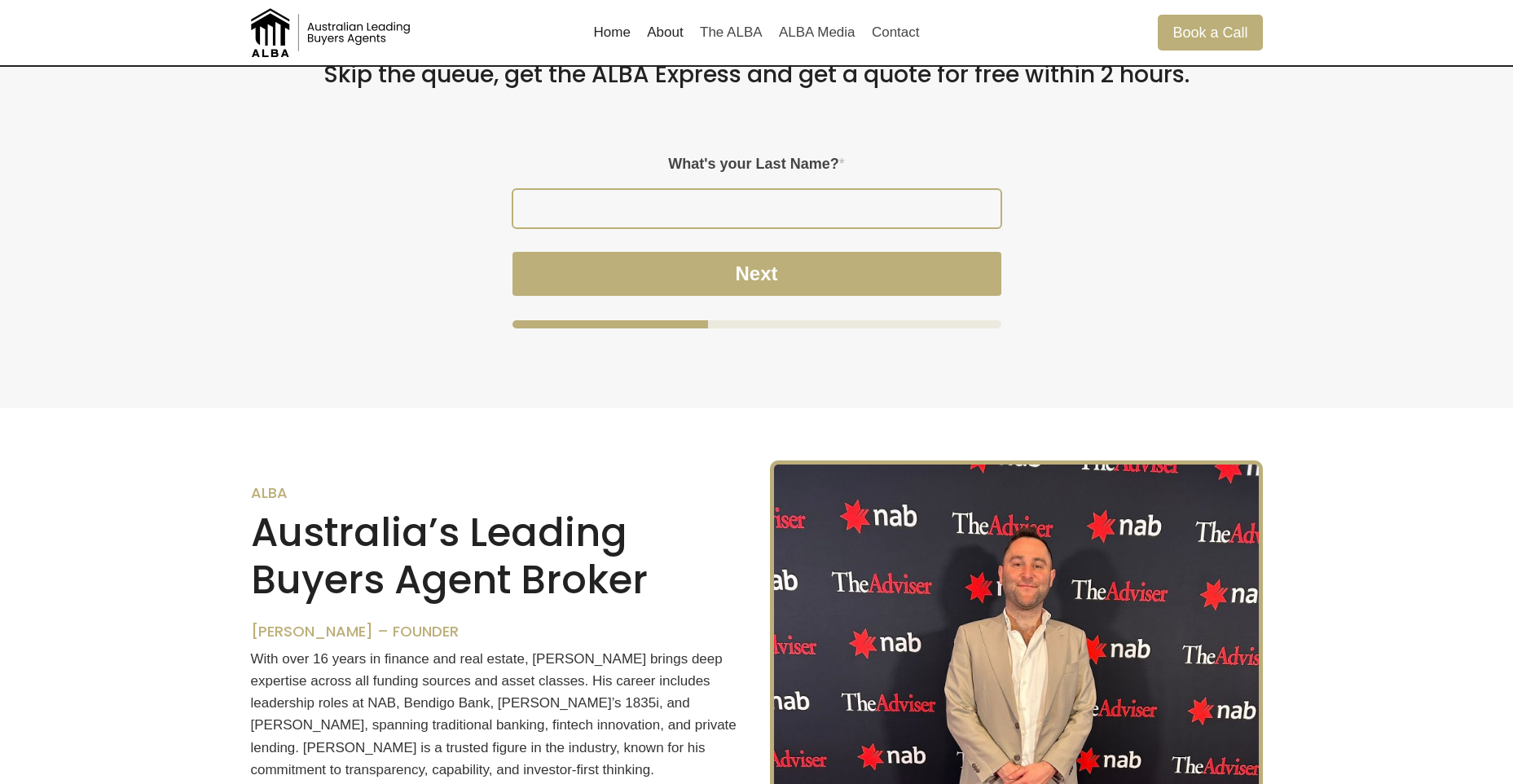
click at [716, 201] on input "What's your Last Name? *" at bounding box center [756, 208] width 487 height 37
type input "Heath"
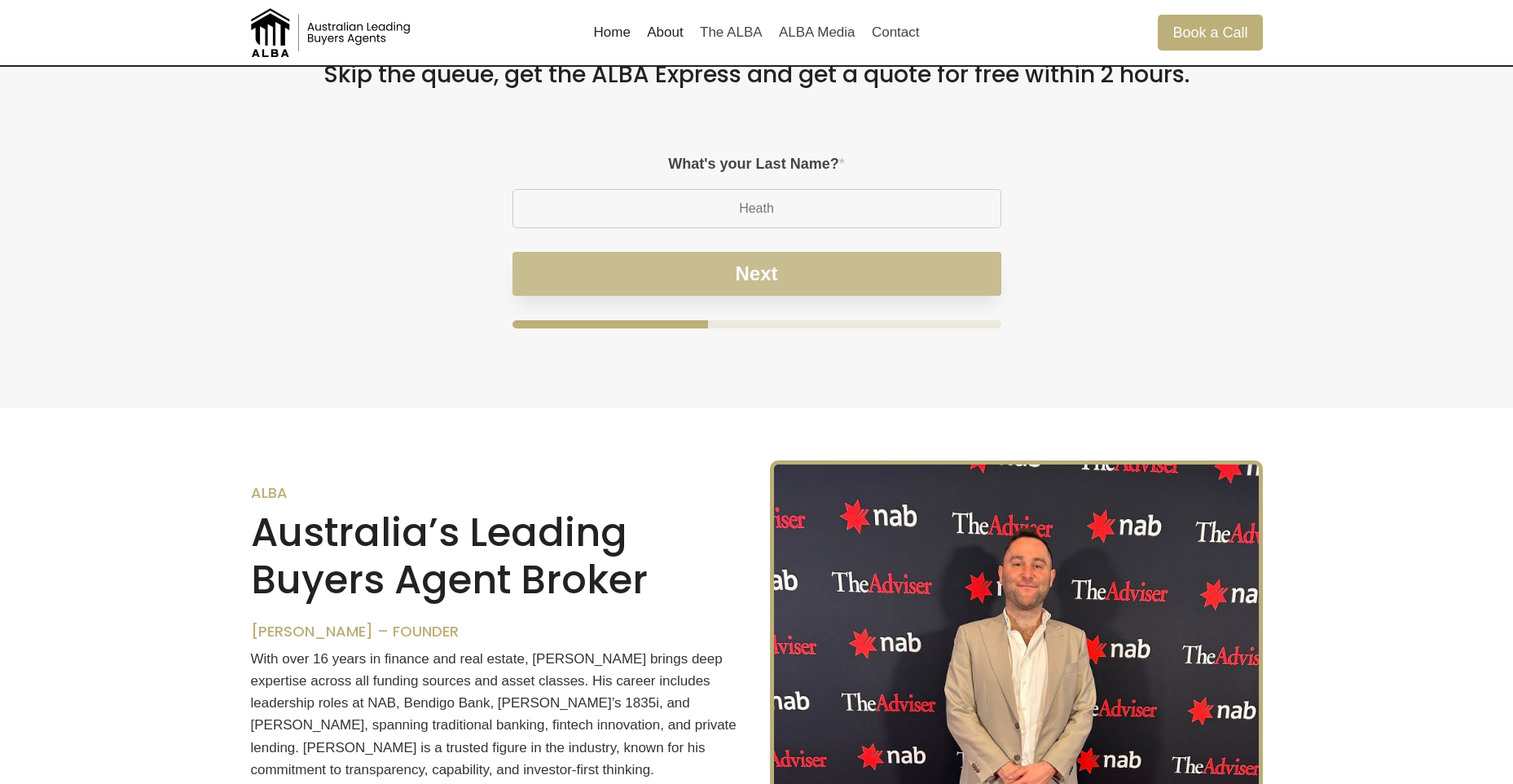
click at [749, 266] on button "Next" at bounding box center [756, 274] width 489 height 44
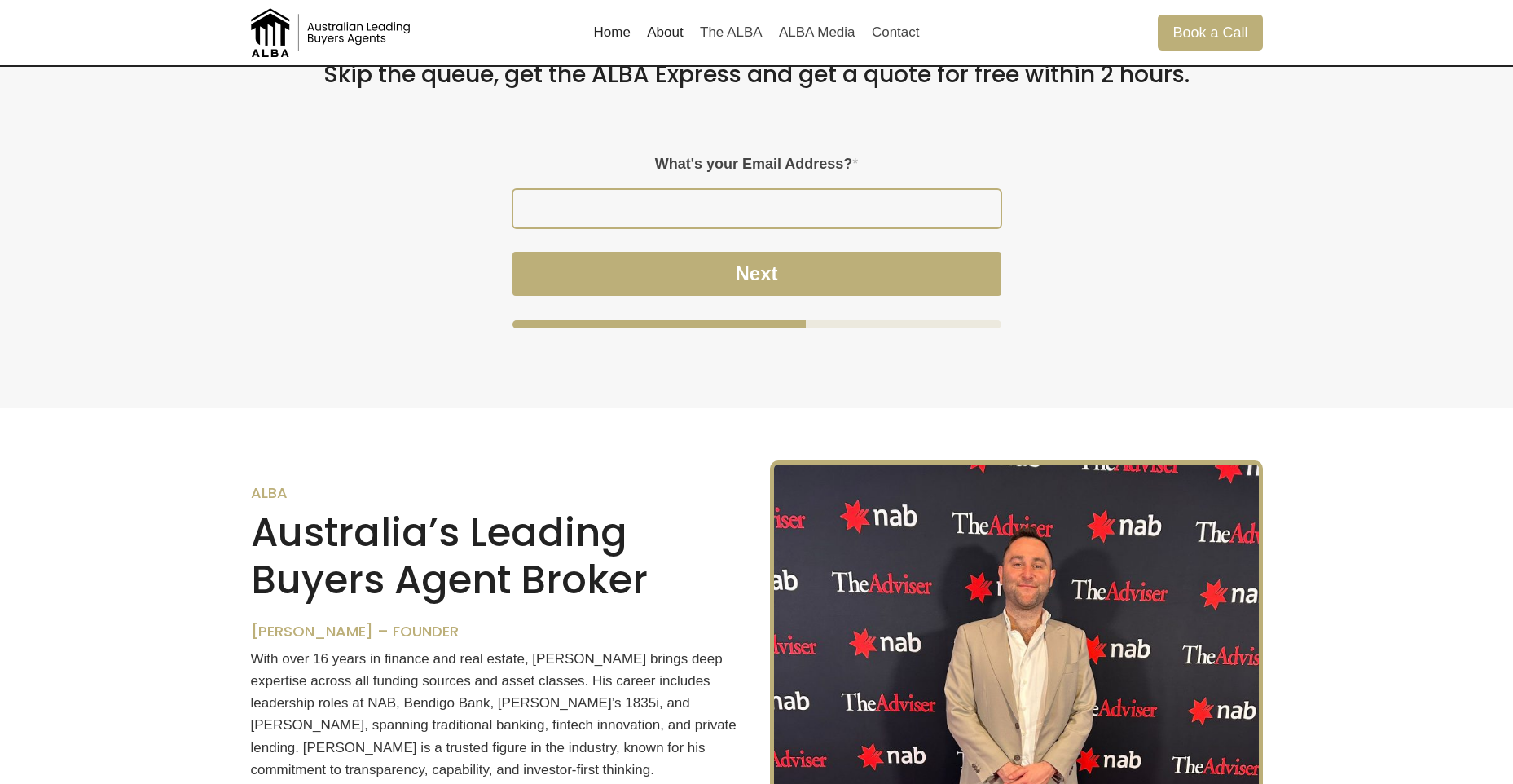
click at [712, 210] on input "What's your Email Address? *" at bounding box center [756, 208] width 487 height 37
click at [1162, 242] on div "Please enable JavaScript in your browser to complete this form. – Step 3 of 4 W…" at bounding box center [756, 241] width 1012 height 254
click at [801, 193] on input "What's your Email Address? *" at bounding box center [756, 208] width 487 height 37
click at [748, 213] on input "daniel@prosperfinance.com.au" at bounding box center [756, 208] width 487 height 37
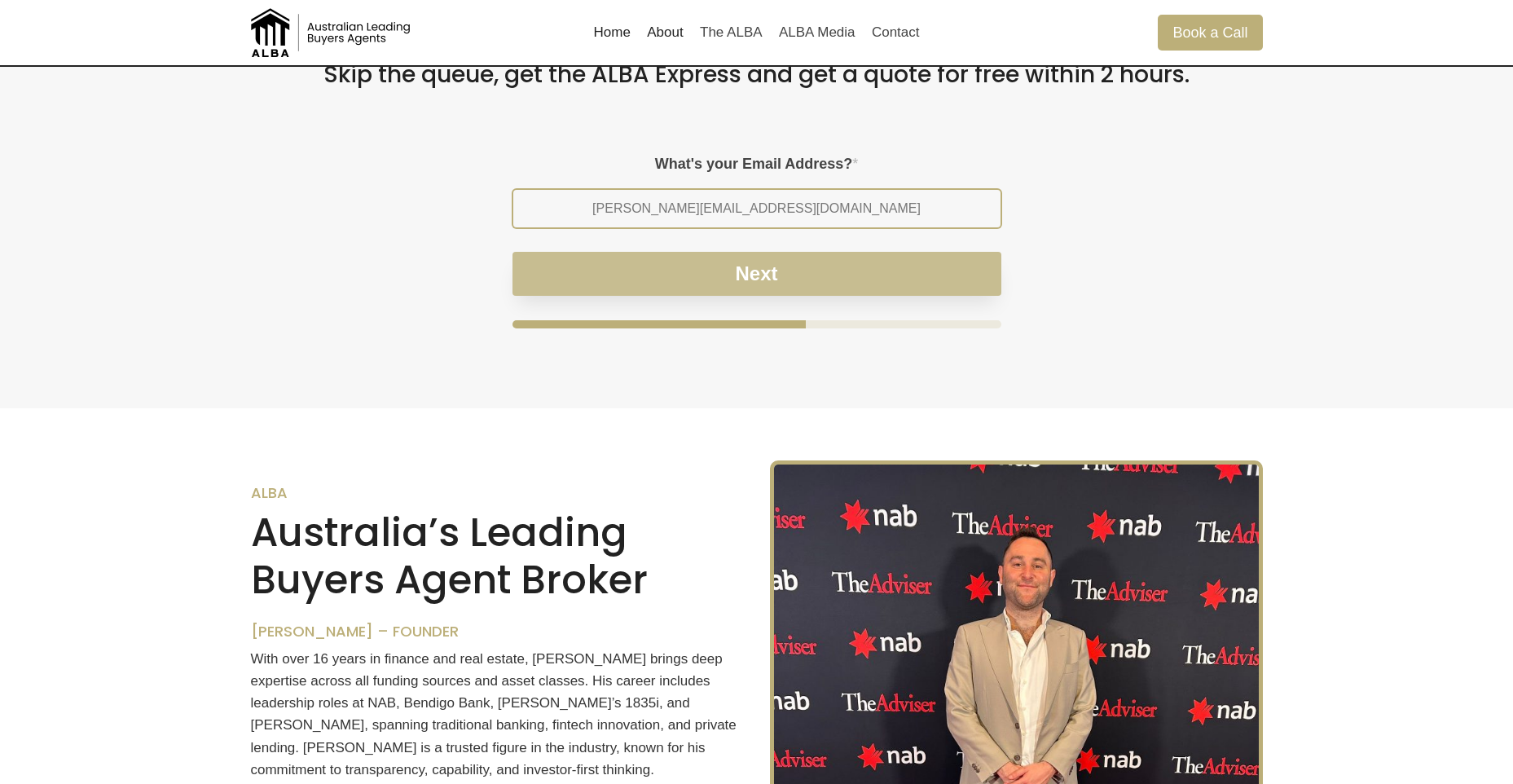
type input "daniel@ov.com.au"
click at [756, 279] on button "Next" at bounding box center [756, 274] width 489 height 44
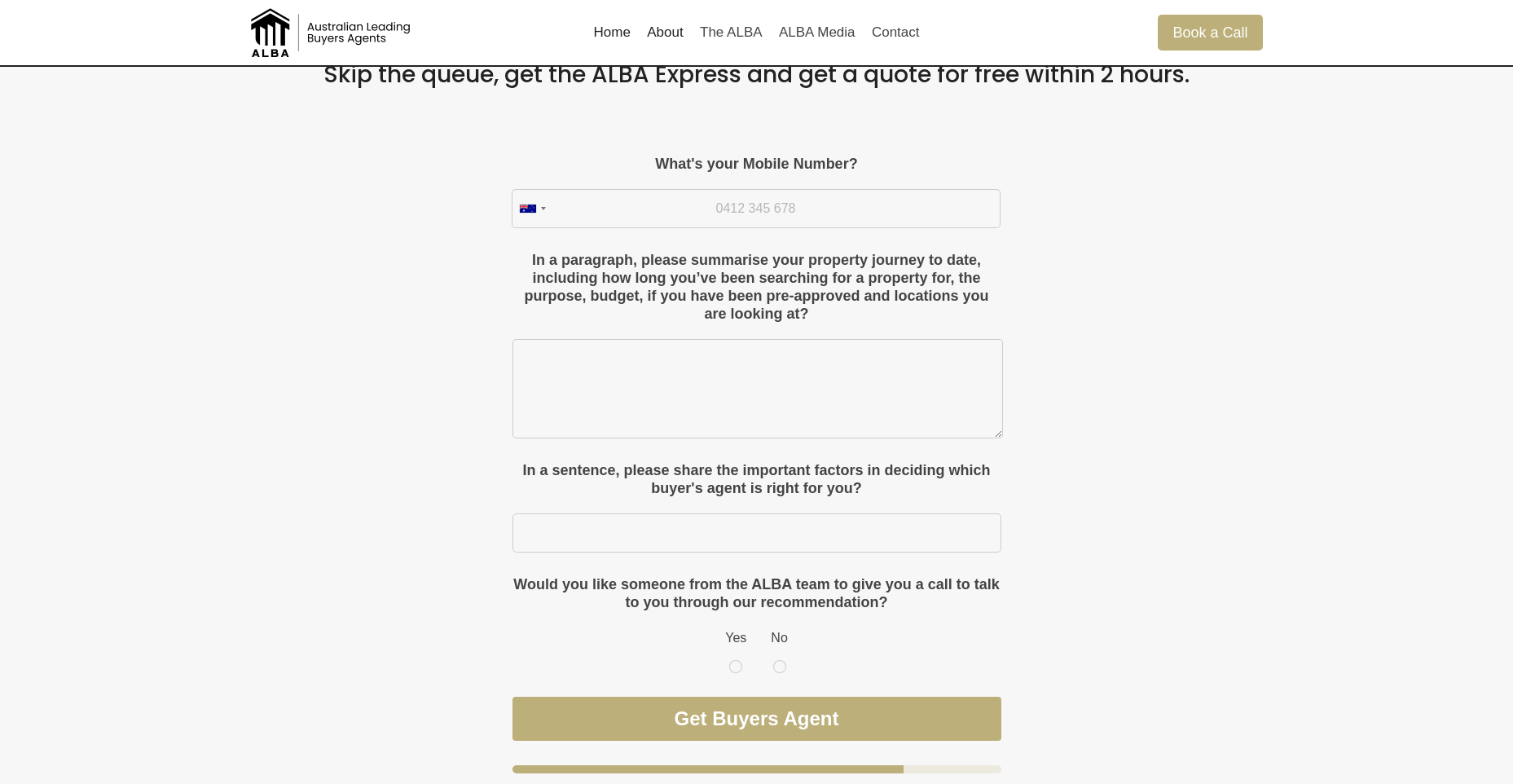
scroll to position [1381, 0]
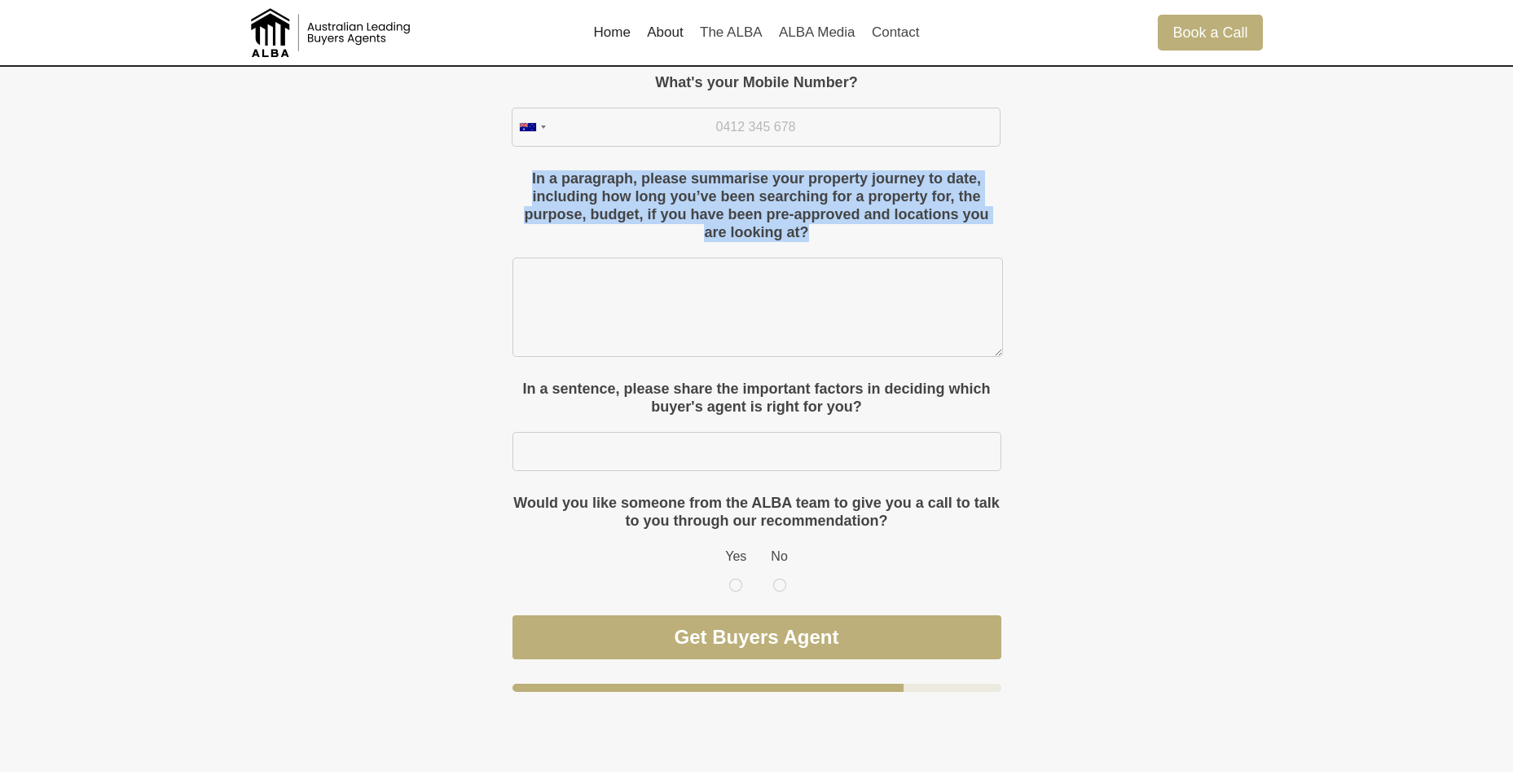
drag, startPoint x: 793, startPoint y: 232, endPoint x: 500, endPoint y: 168, distance: 299.9
click at [500, 168] on div "Please enable JavaScript in your browser to complete this form. – Step 4 of 4 W…" at bounding box center [757, 383] width 571 height 699
copy label "In a paragraph, please summarise your property journey to date, including how l…"
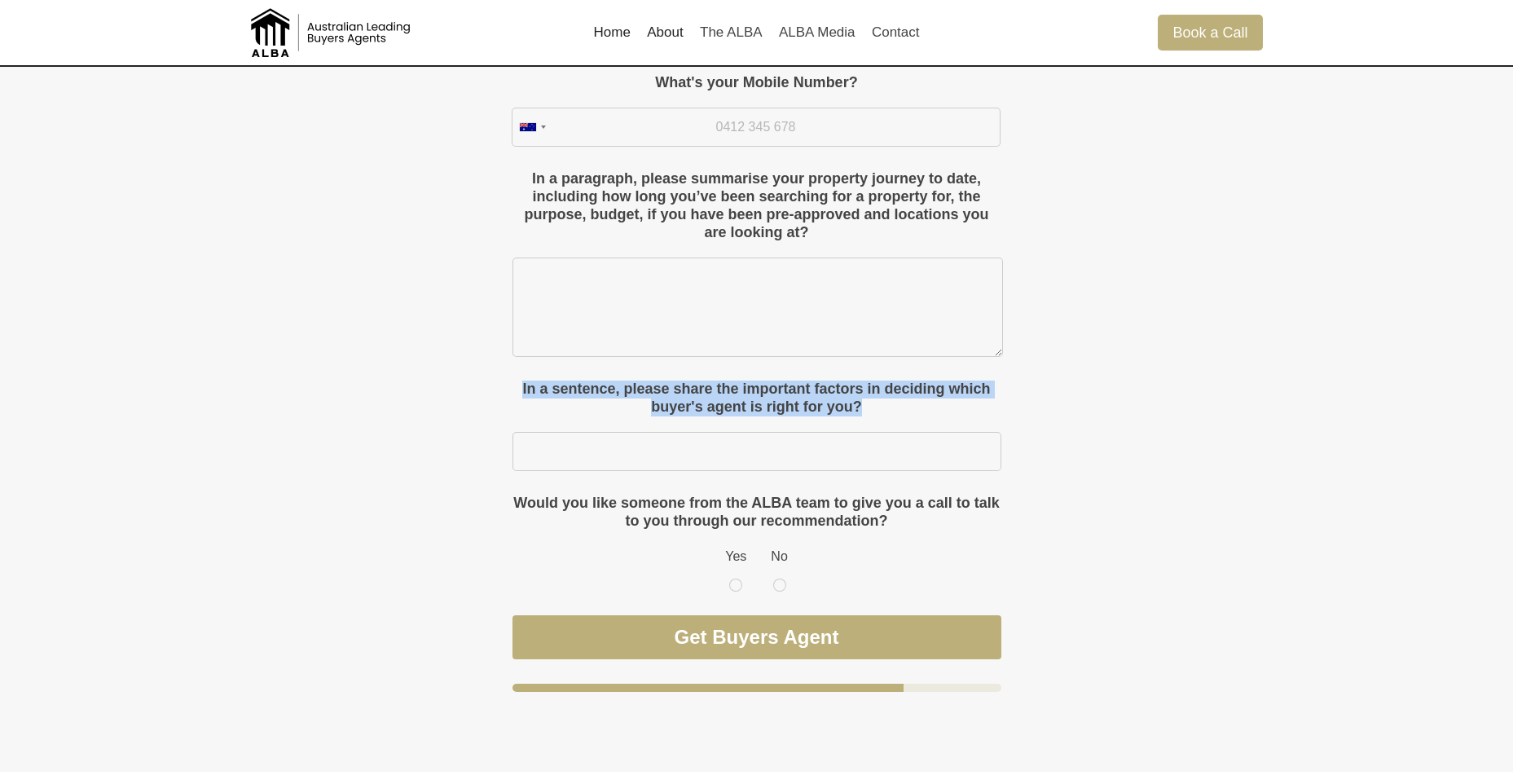
drag, startPoint x: 848, startPoint y: 409, endPoint x: 527, endPoint y: 388, distance: 321.7
click at [527, 388] on label "In a sentence, please share the important factors in deciding which buyer's age…" at bounding box center [756, 397] width 489 height 35
copy label "In a sentence, please share the important factors in deciding which buyer's age…"
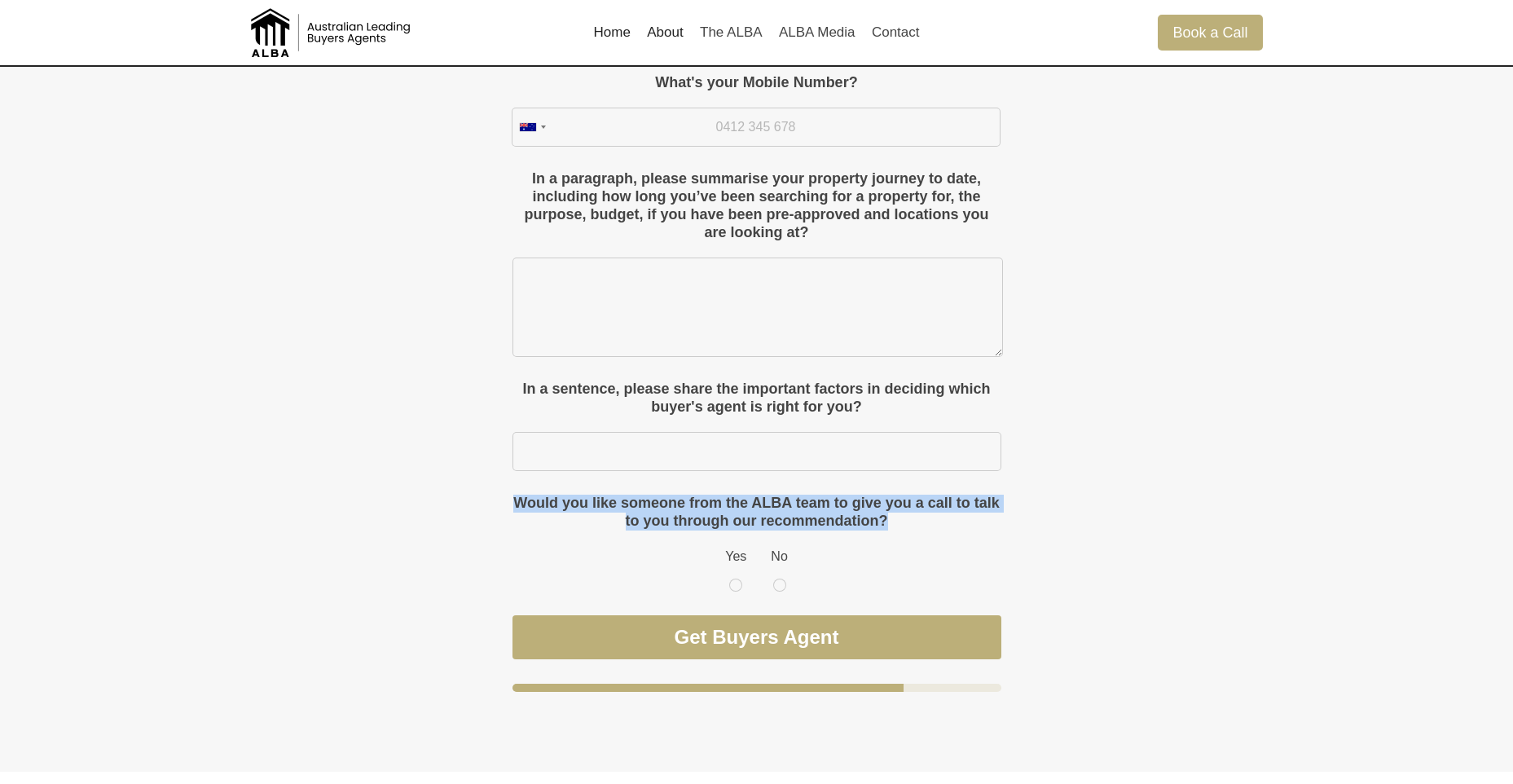
drag, startPoint x: 905, startPoint y: 517, endPoint x: 516, endPoint y: 498, distance: 389.5
click at [516, 498] on legend "Would you like someone from the ALBA team to give you a call to talk to you thr…" at bounding box center [756, 511] width 489 height 35
copy legend "Would you like someone from the ALBA team to give you a call to talk to you thr…"
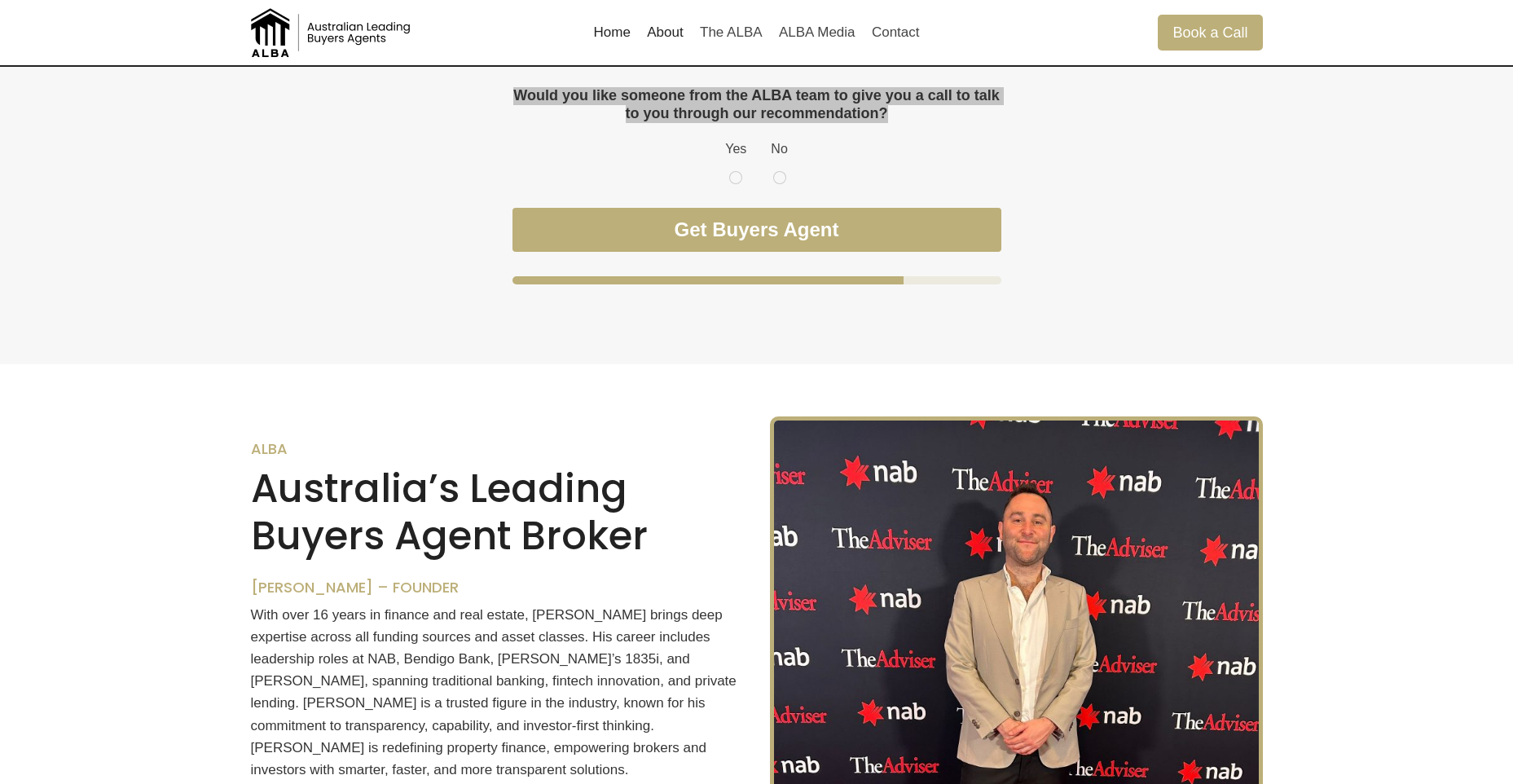
scroll to position [1544, 0]
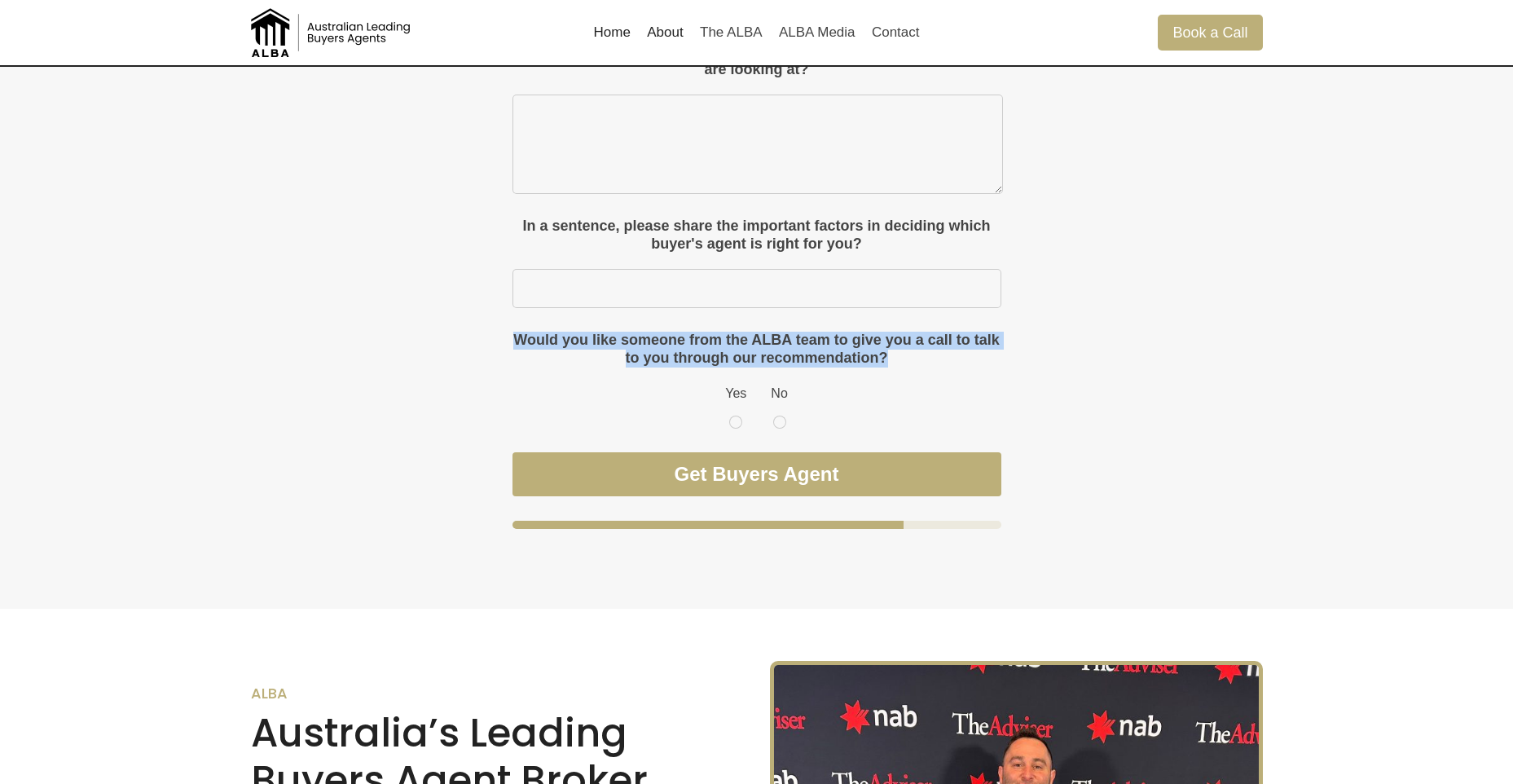
drag, startPoint x: 1195, startPoint y: 341, endPoint x: 1176, endPoint y: 355, distance: 23.6
click at [1195, 341] on div "Please enable JavaScript in your browser to complete this form. – Step 4 of 4 W…" at bounding box center [756, 220] width 1012 height 699
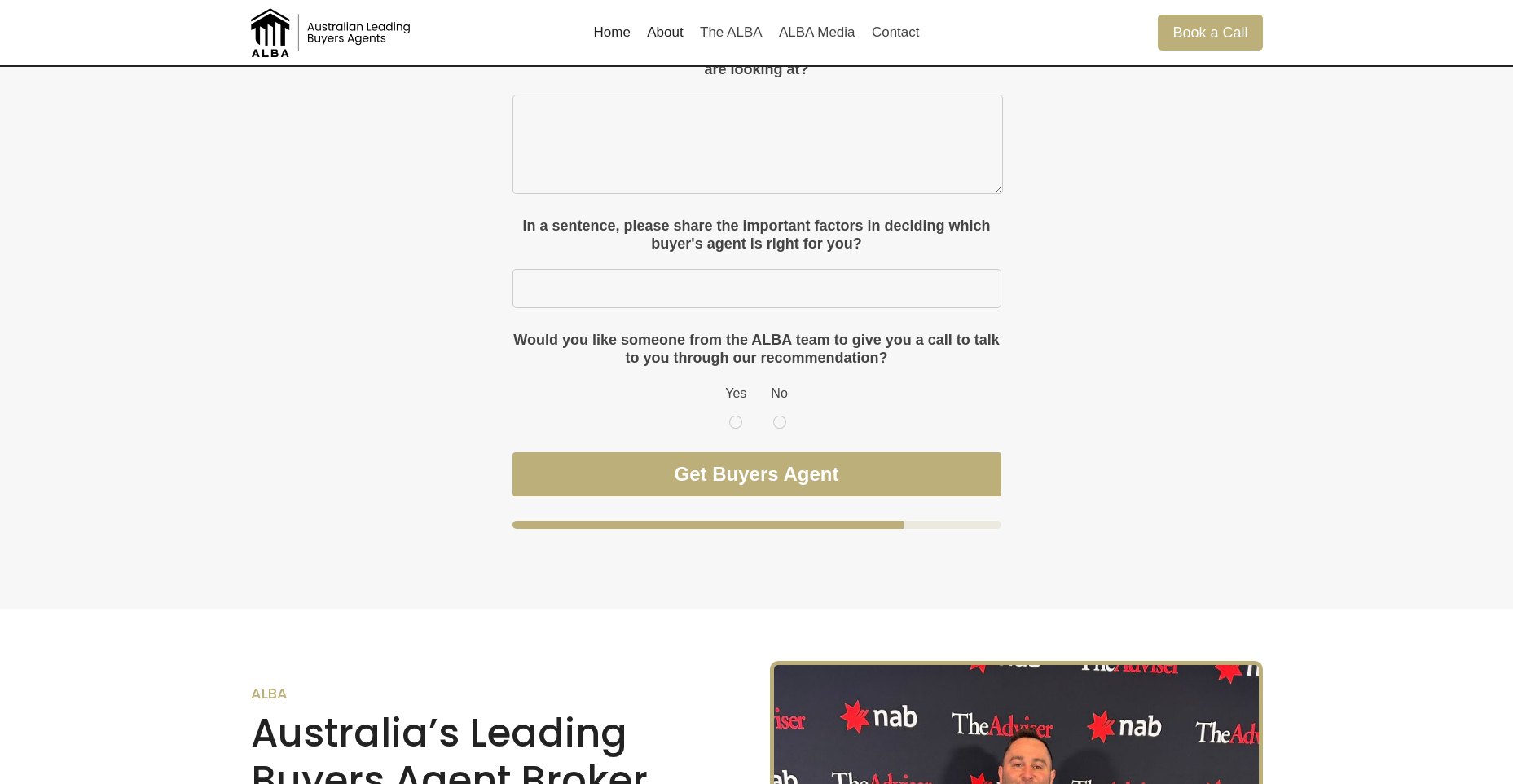
click at [941, 538] on div "Please enable JavaScript in your browser to complete this form. – Step 4 of 4 W…" at bounding box center [757, 220] width 571 height 699
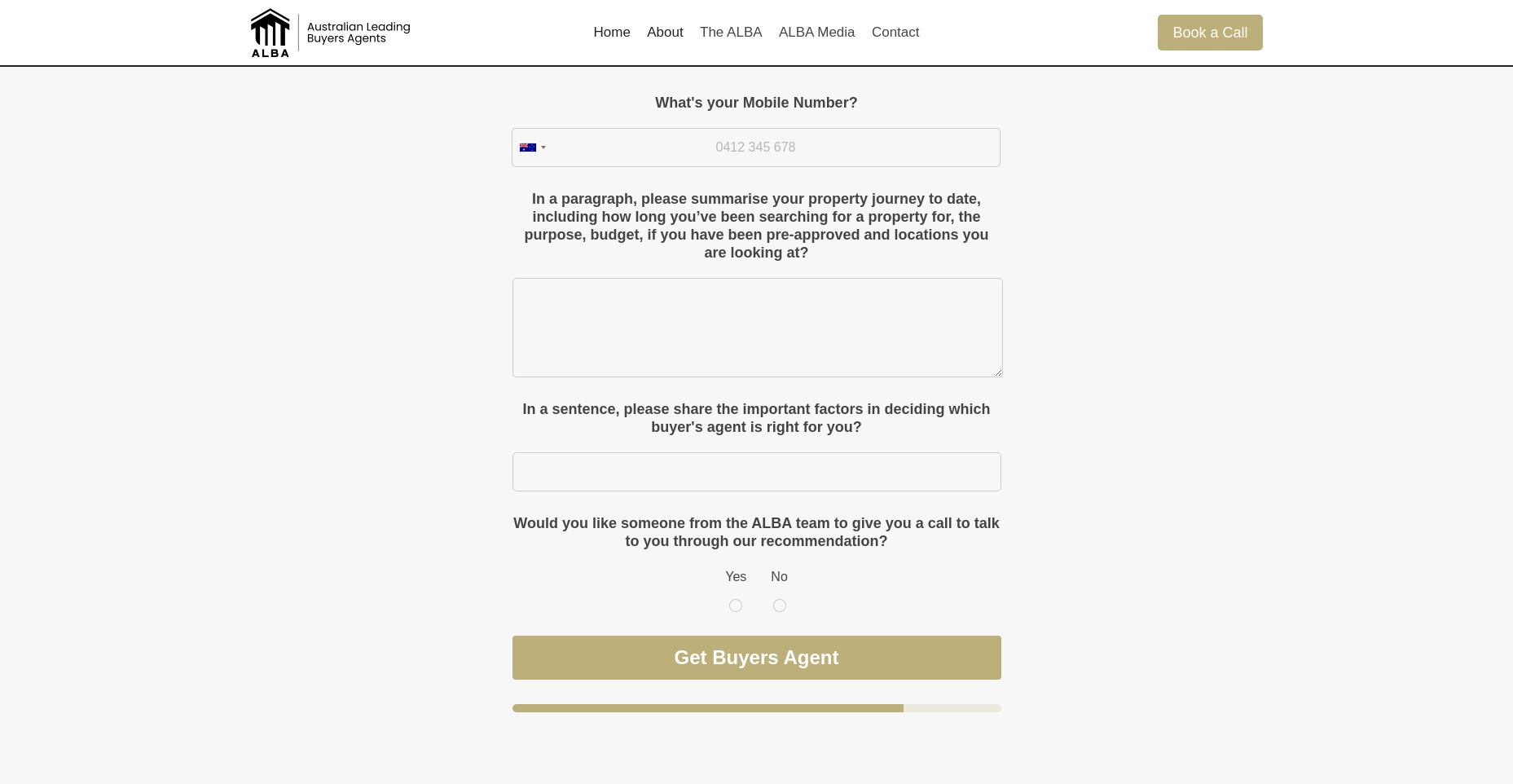
scroll to position [1219, 0]
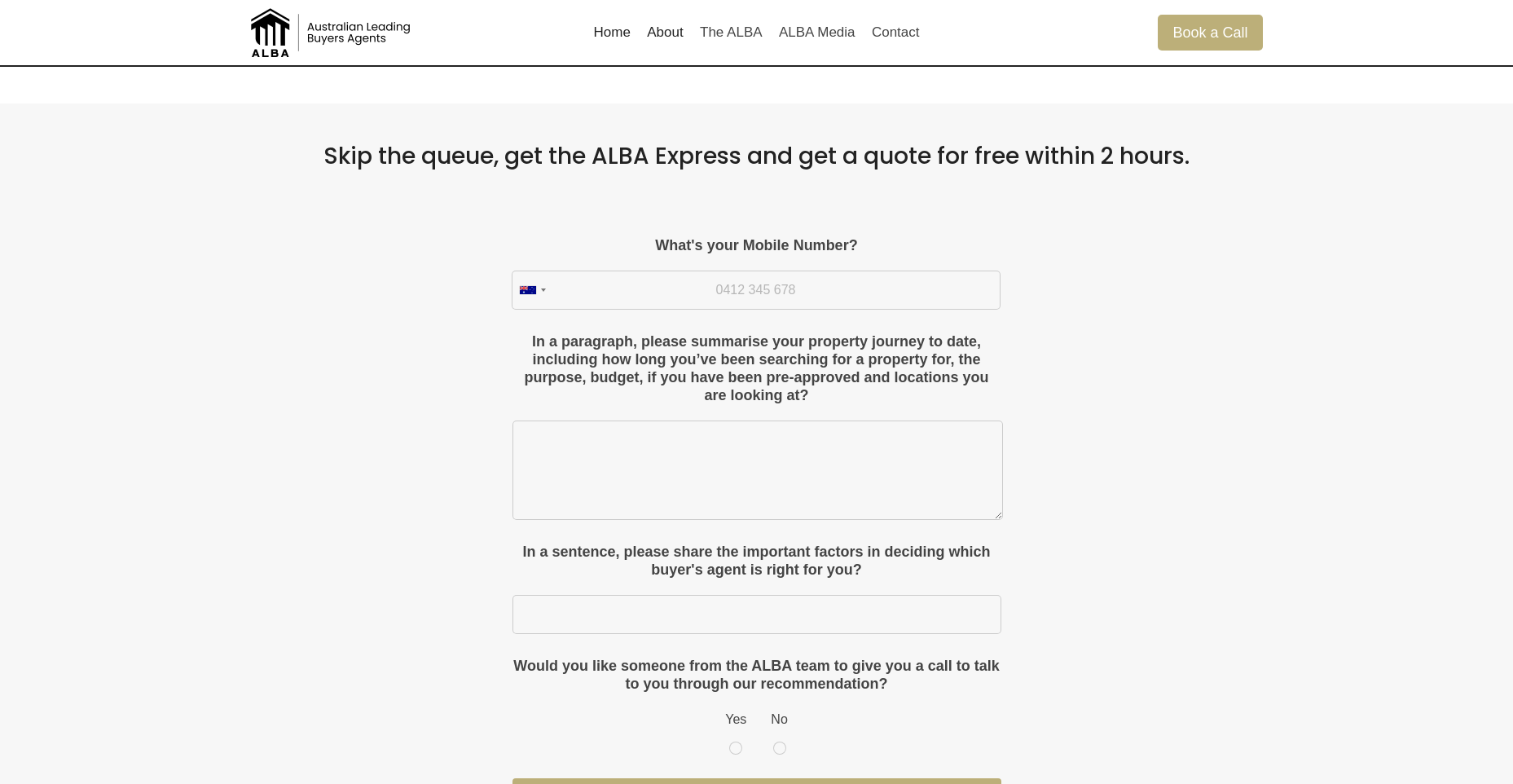
click at [624, 33] on link "Home" at bounding box center [612, 33] width 54 height 39
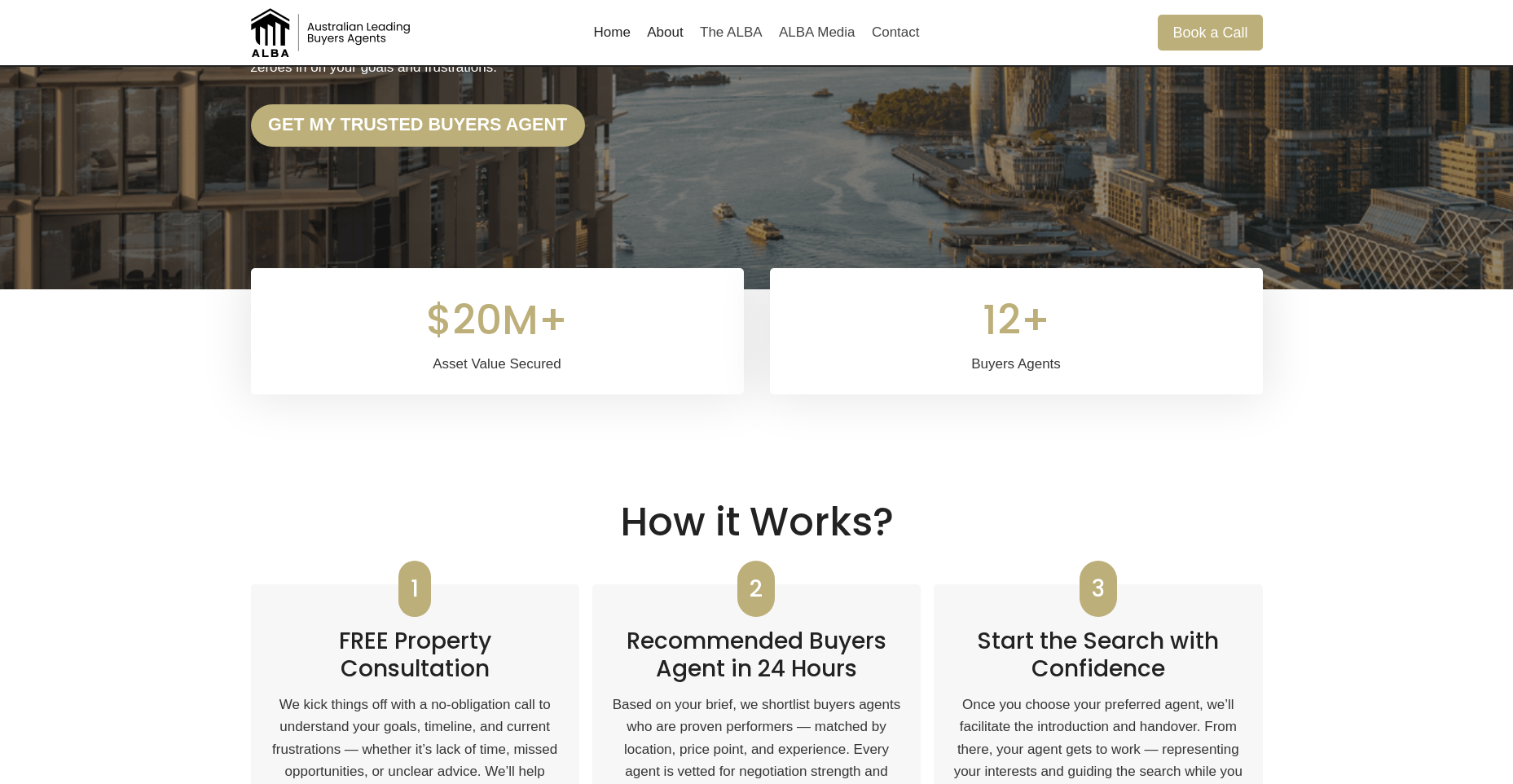
scroll to position [571, 0]
